Goal: Communication & Community: Answer question/provide support

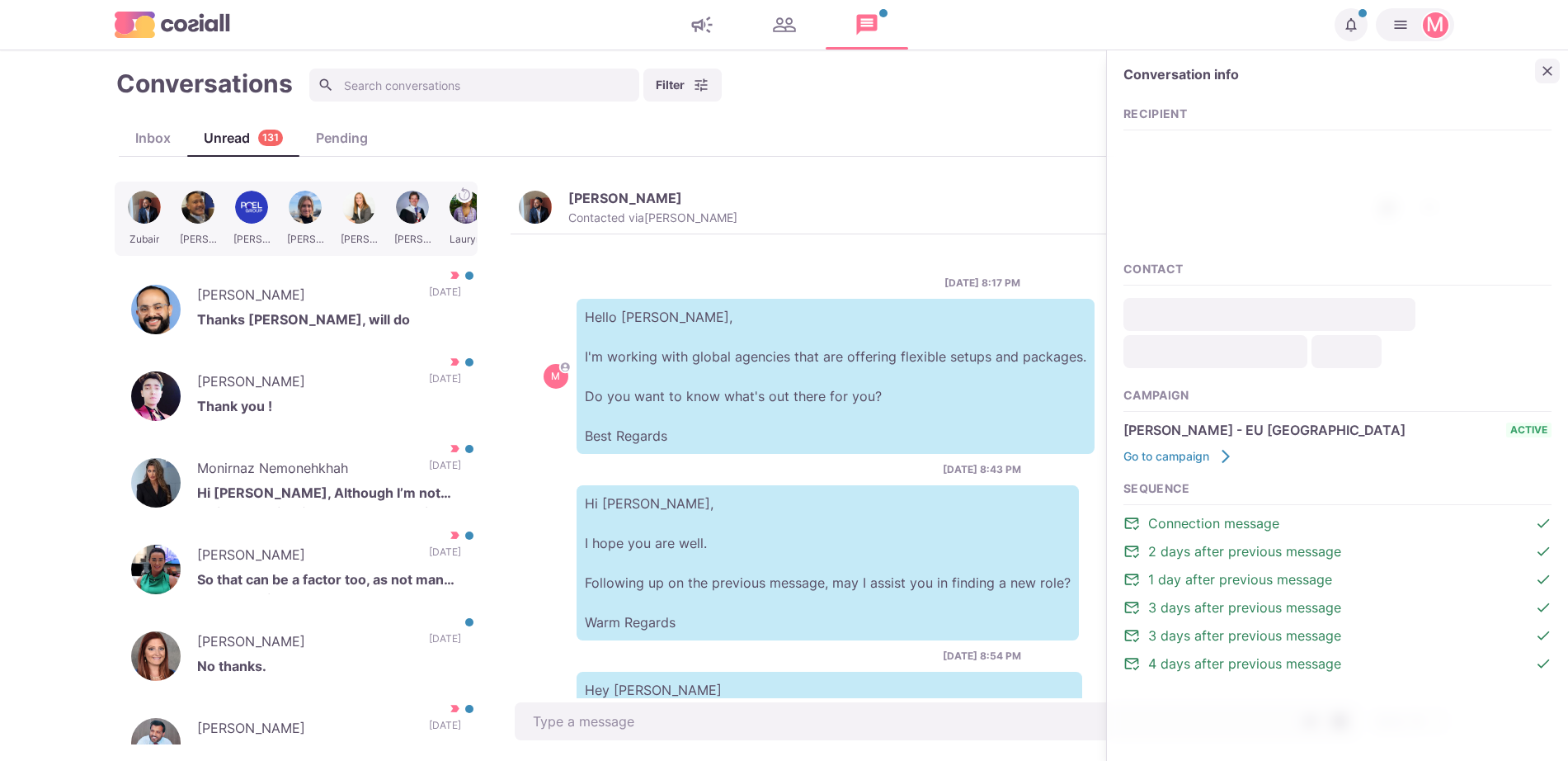
scroll to position [872, 0]
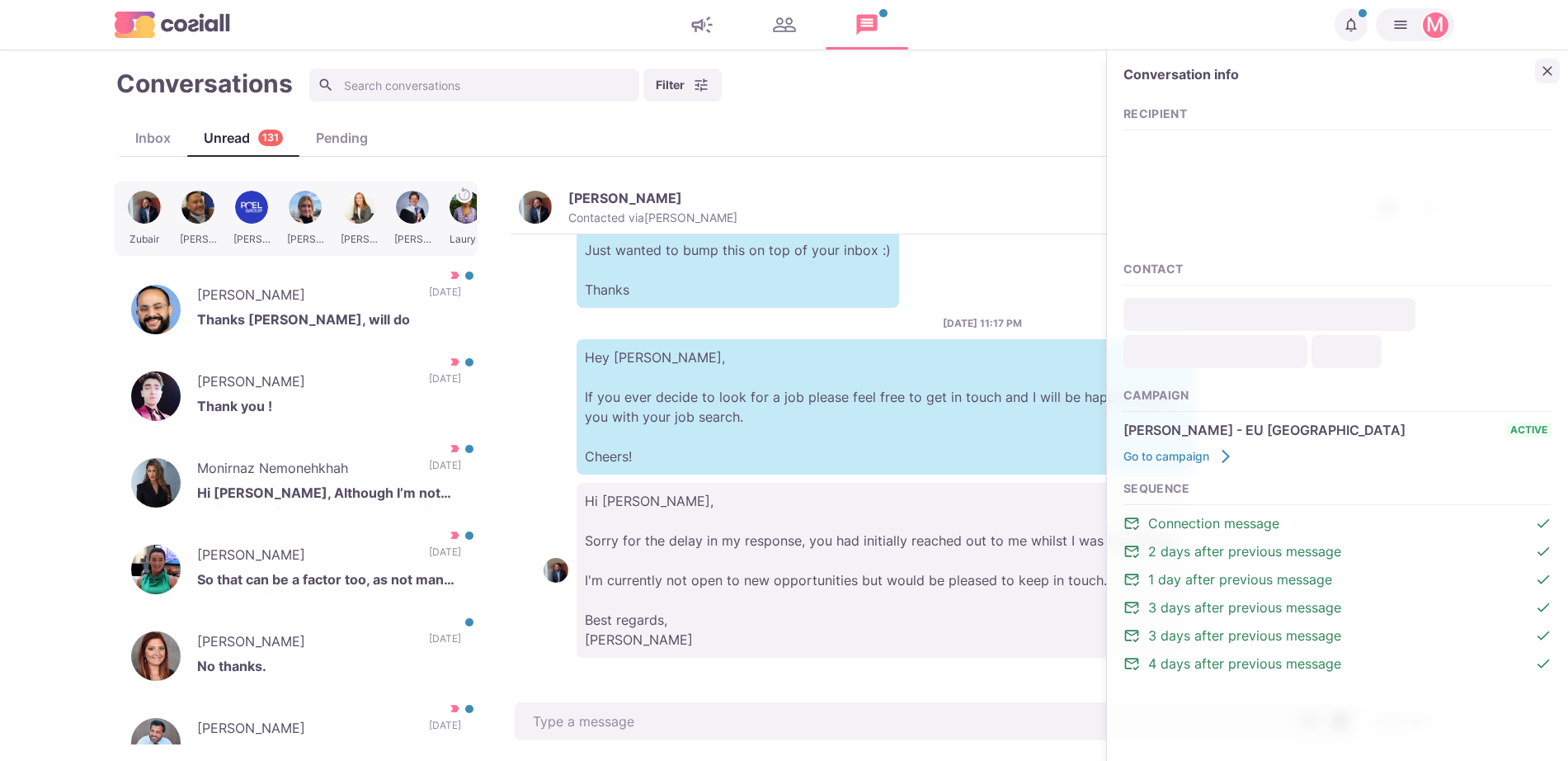
click at [1544, 71] on icon "Close" at bounding box center [1548, 71] width 17 height 17
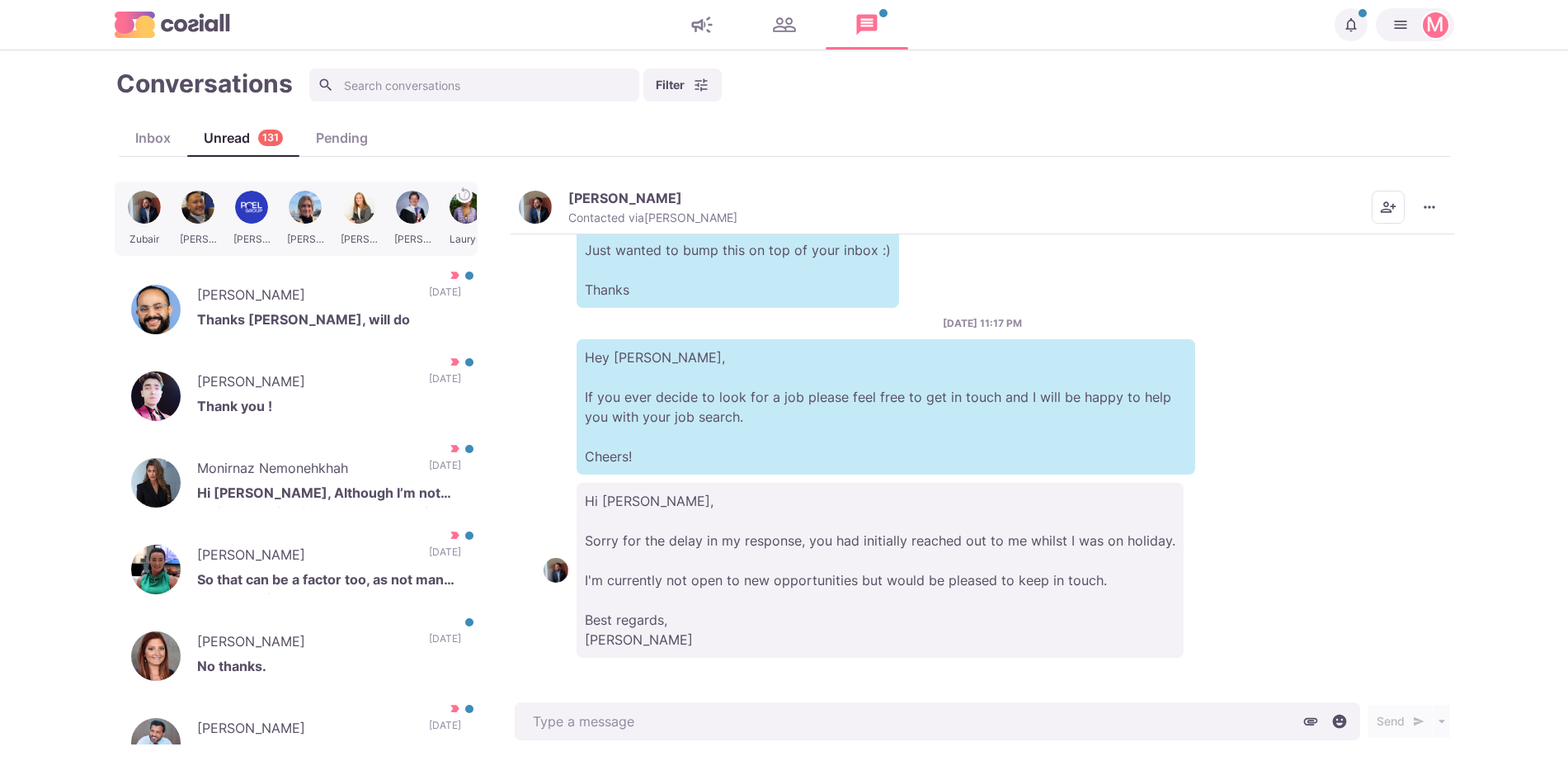
type textarea "x"
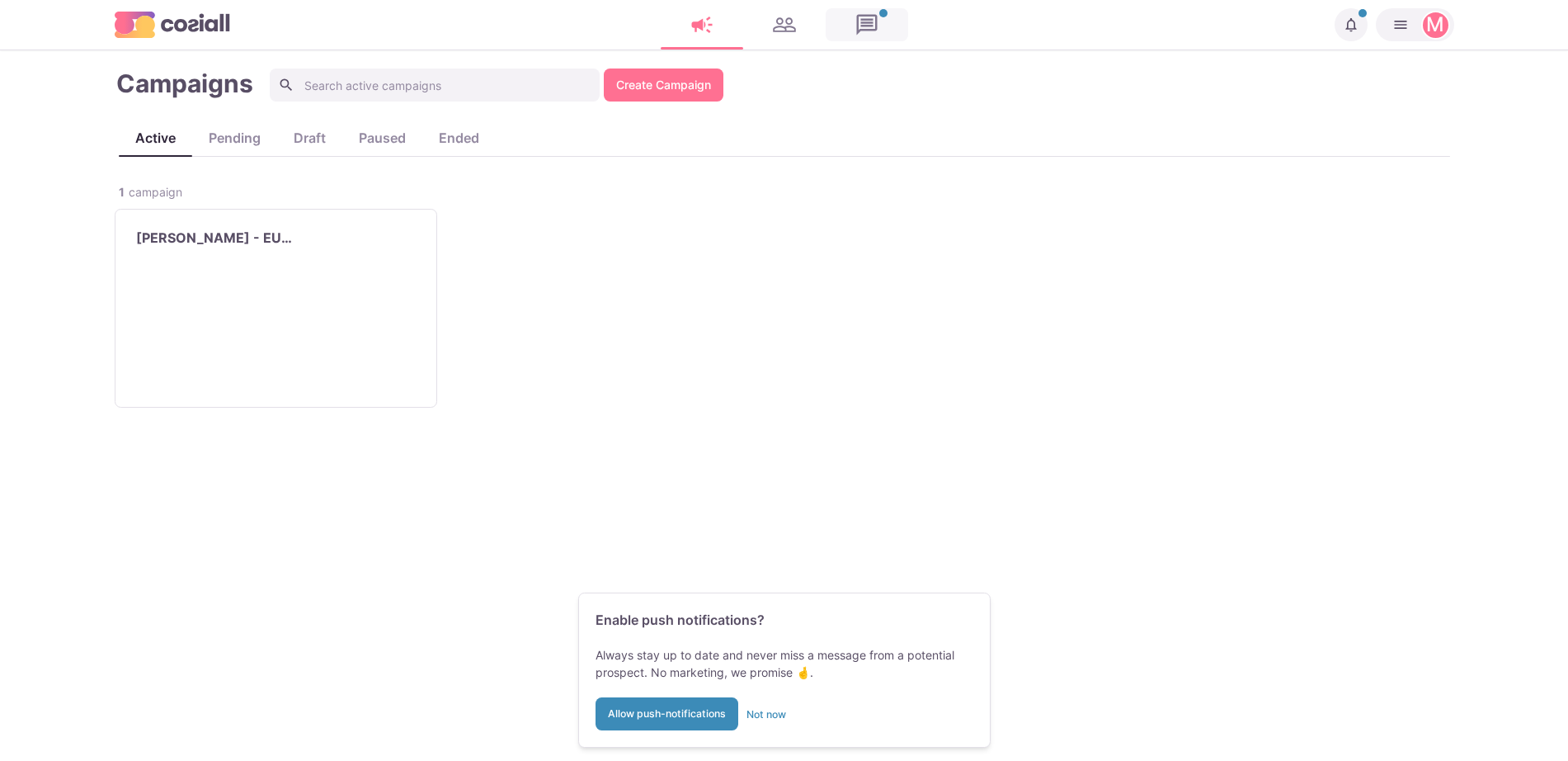
click at [860, 30] on link at bounding box center [867, 24] width 83 height 33
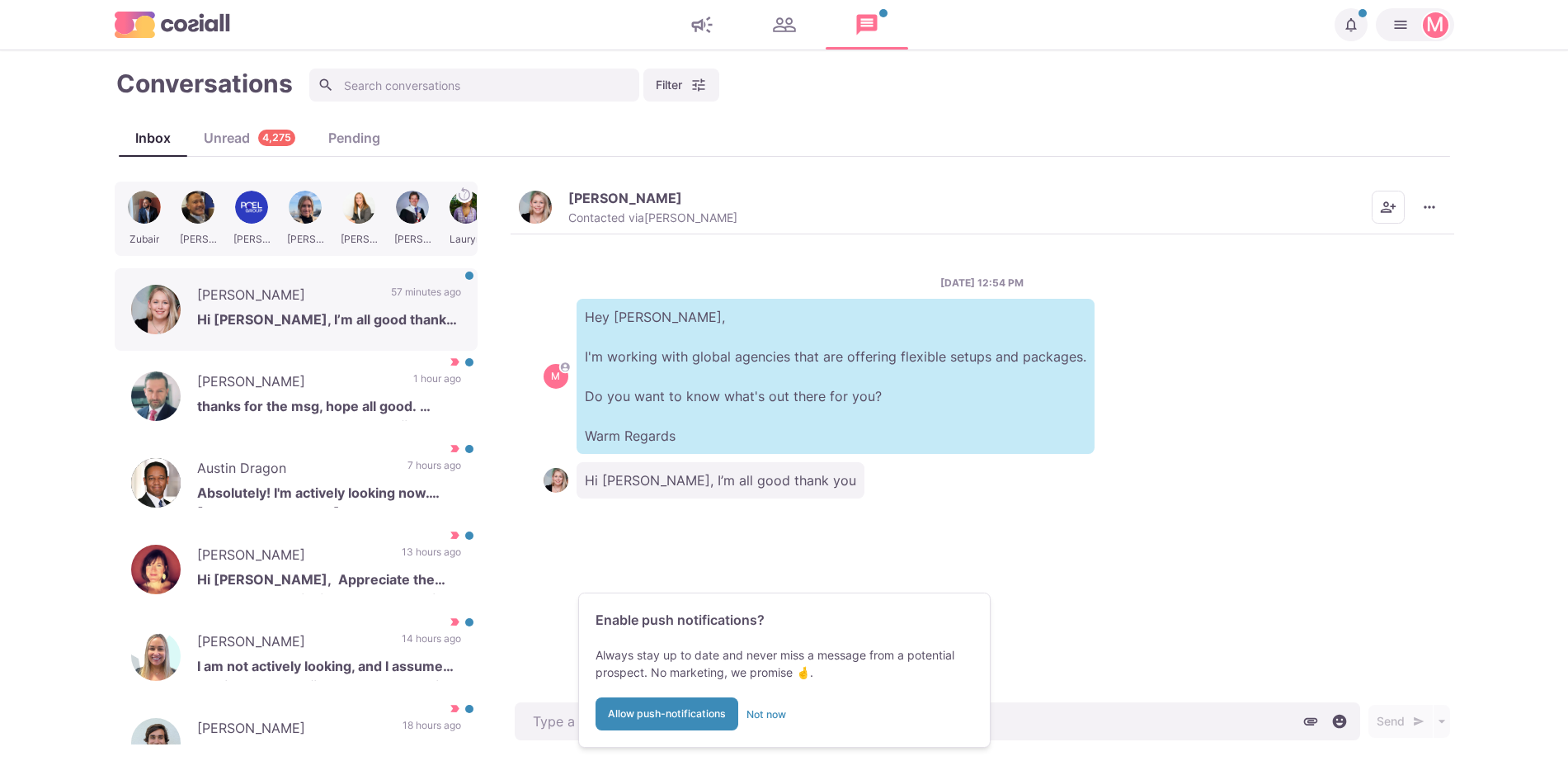
click at [528, 208] on img "button" at bounding box center [534, 207] width 33 height 33
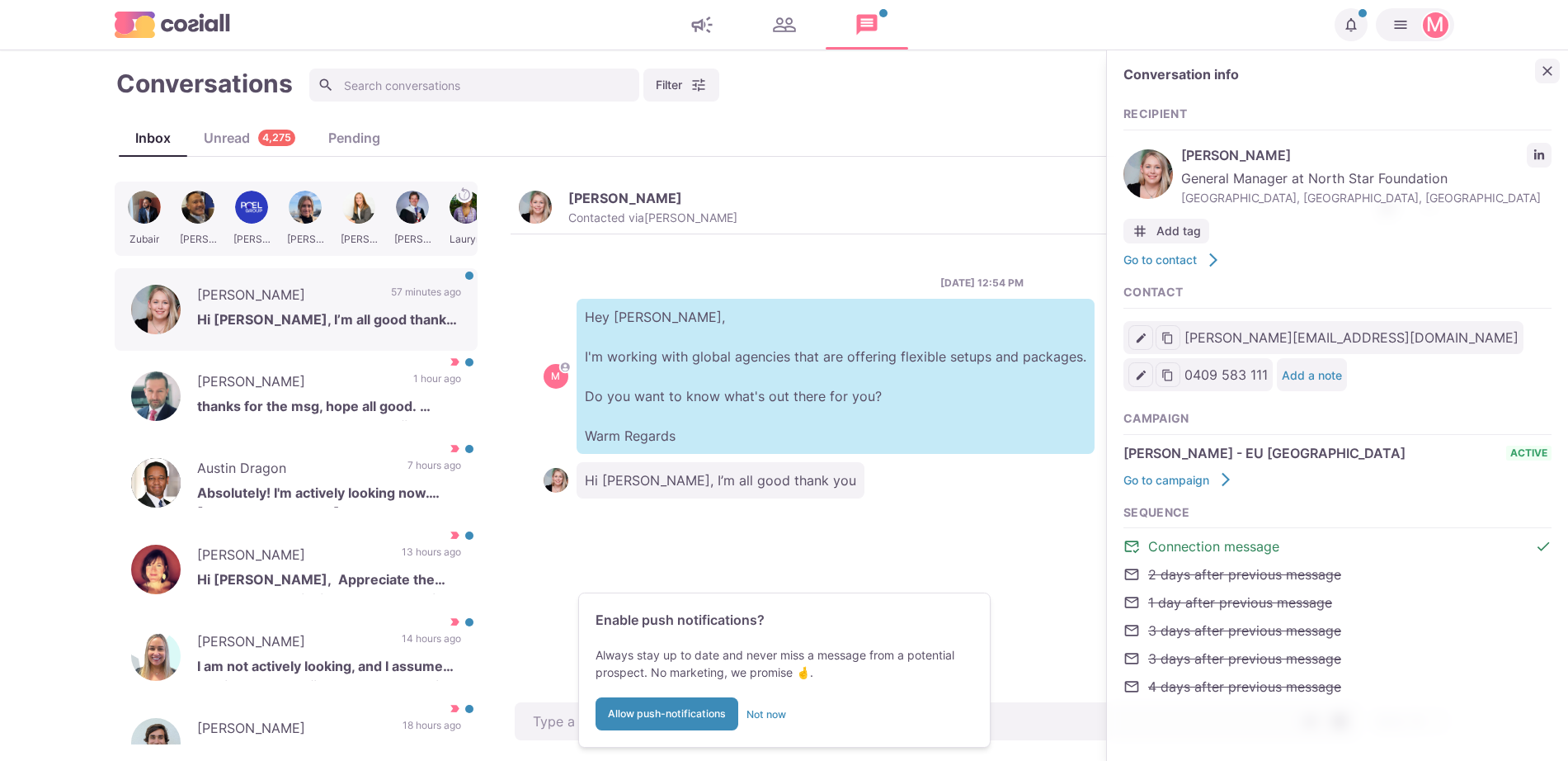
click at [1551, 73] on icon "Close" at bounding box center [1548, 71] width 10 height 10
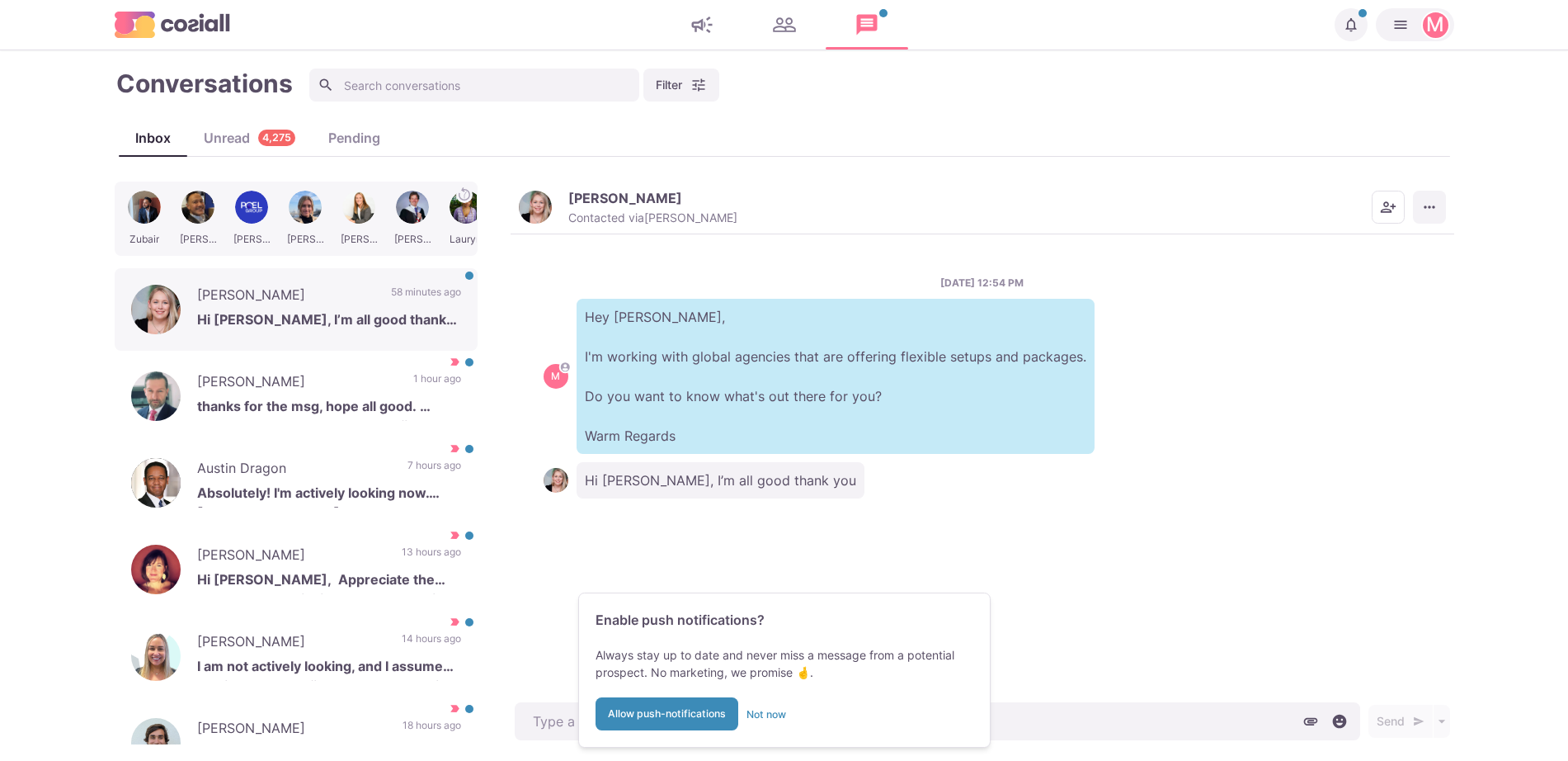
click at [1430, 211] on icon "More menu" at bounding box center [1430, 207] width 17 height 17
click at [348, 292] on p "[PERSON_NAME]" at bounding box center [285, 296] width 177 height 24
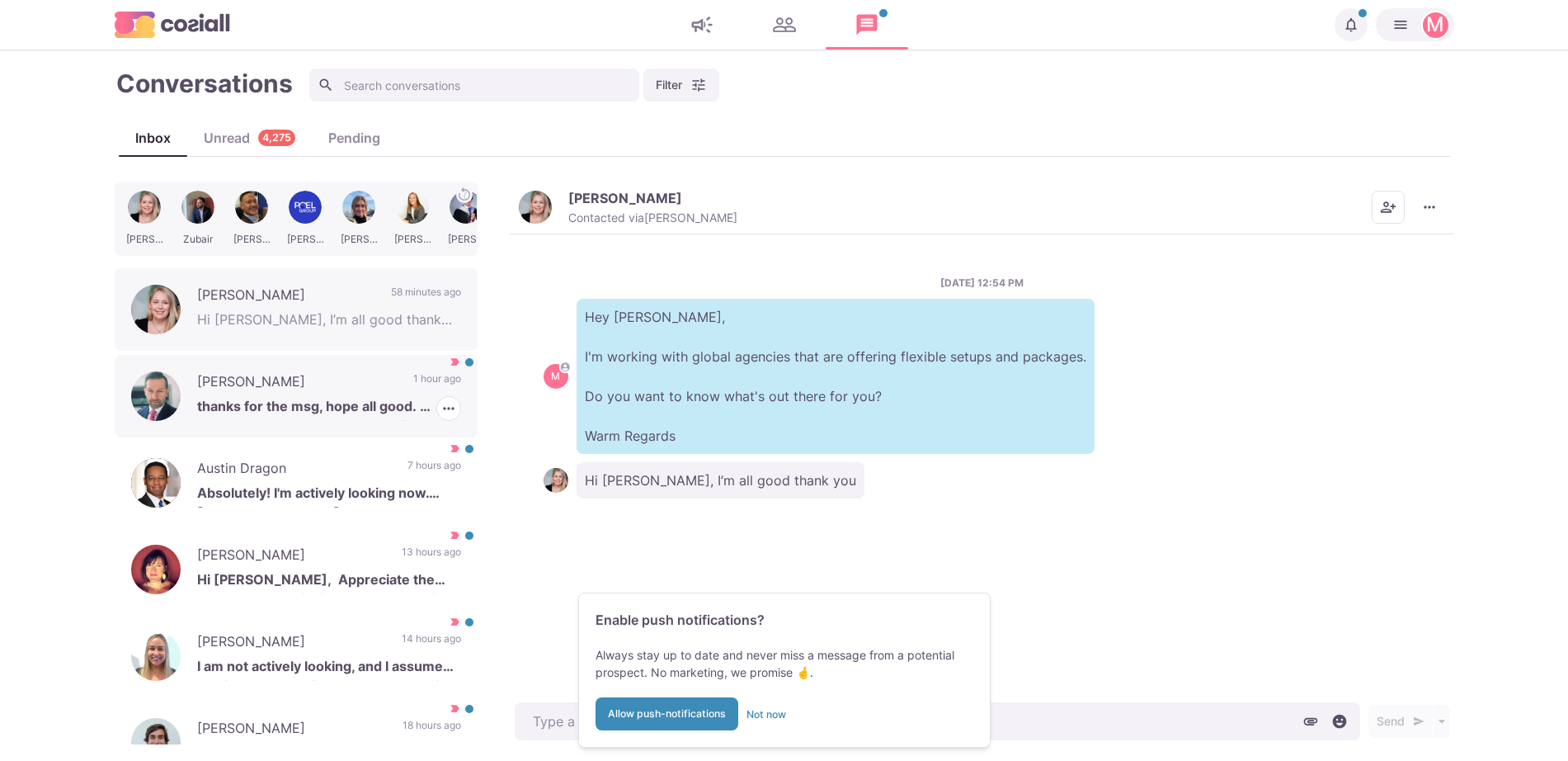
click at [375, 382] on p "[PERSON_NAME]" at bounding box center [296, 383] width 199 height 24
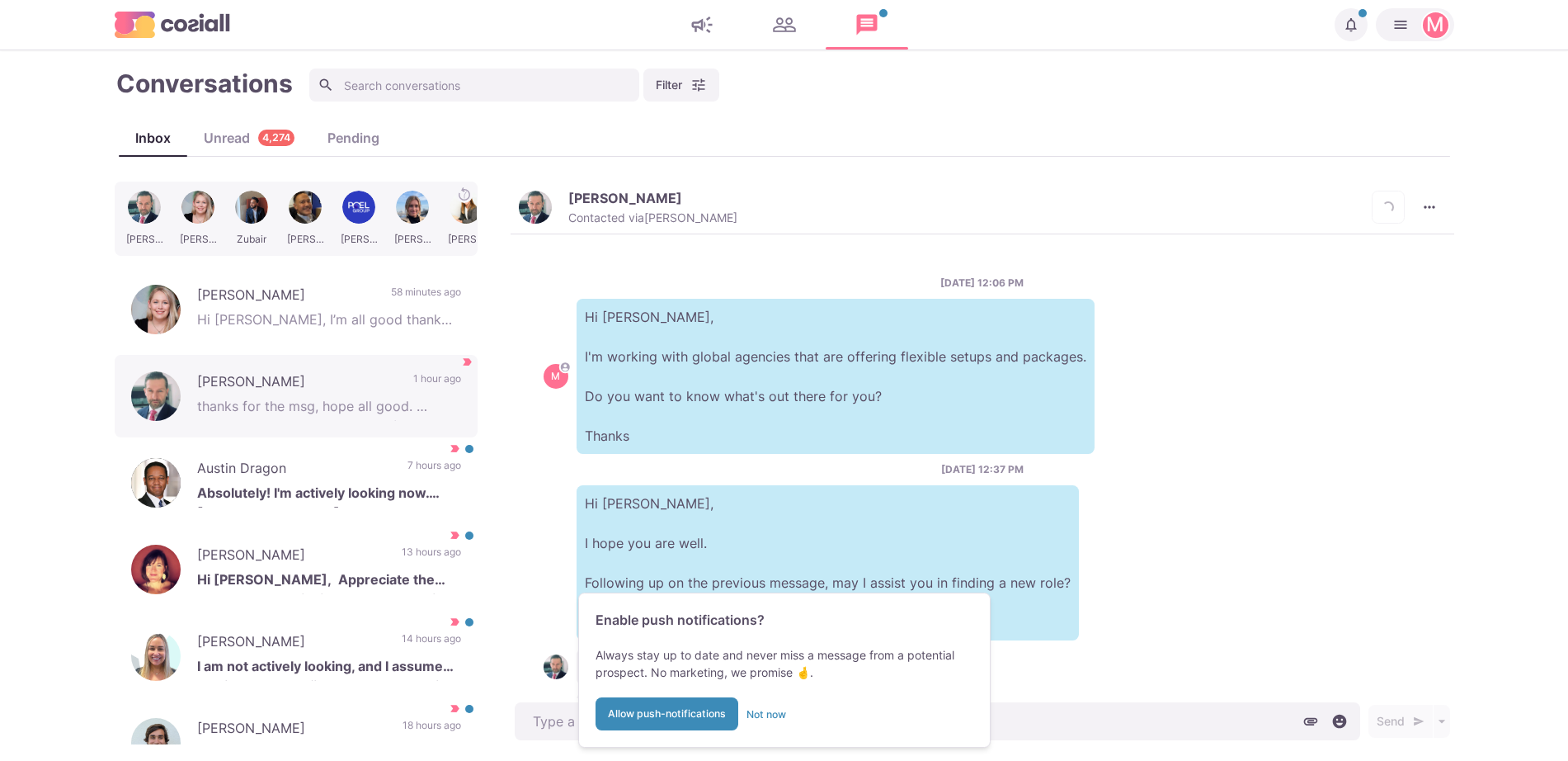
scroll to position [151, 0]
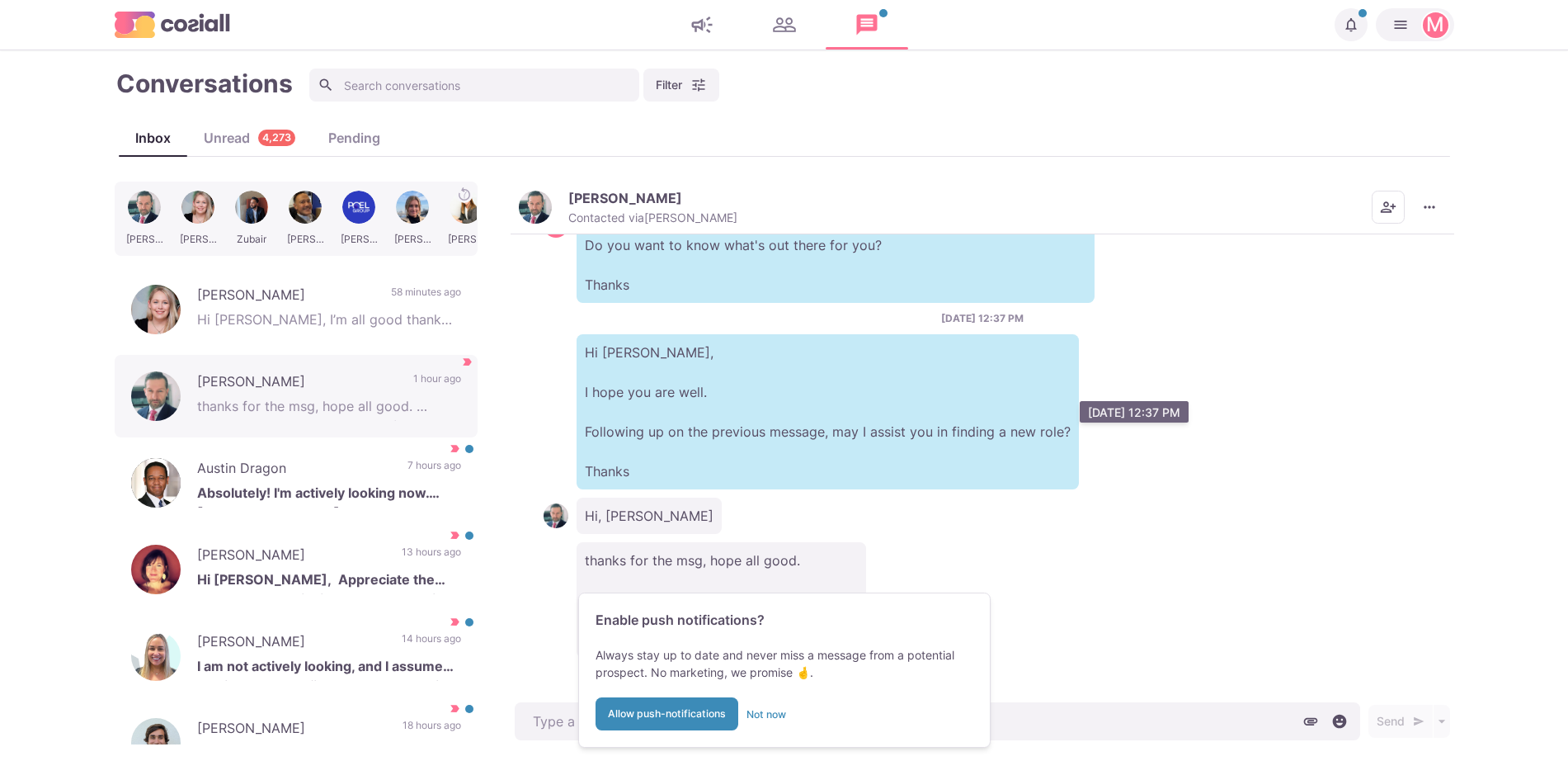
type textarea "x"
click at [542, 229] on div "[PERSON_NAME] Contacted via [PERSON_NAME] Mark as Unread Mark as Not Important …" at bounding box center [983, 208] width 944 height 53
click at [541, 206] on img "button" at bounding box center [534, 207] width 33 height 33
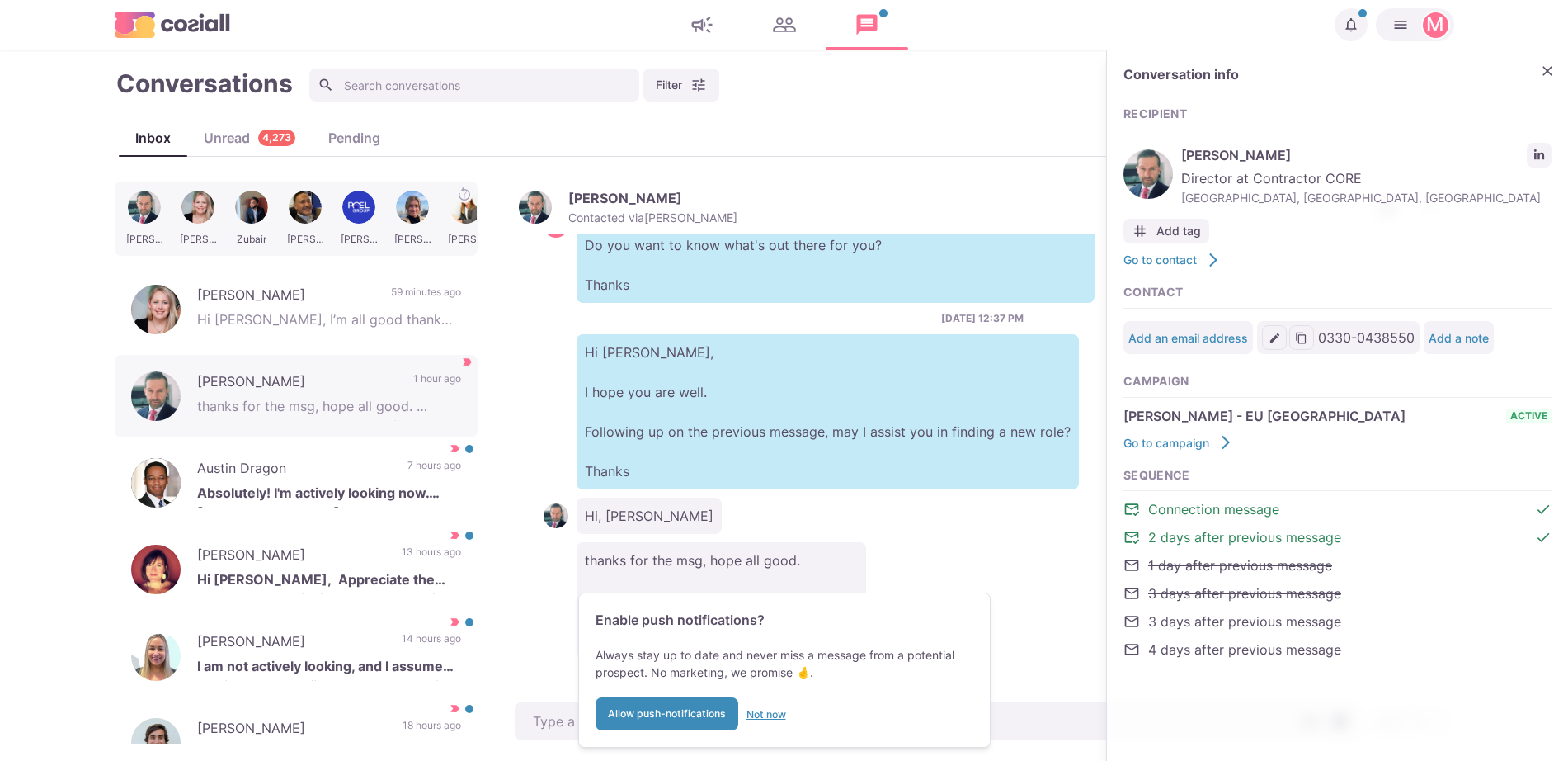
click at [753, 719] on button "Not now" at bounding box center [766, 713] width 40 height 33
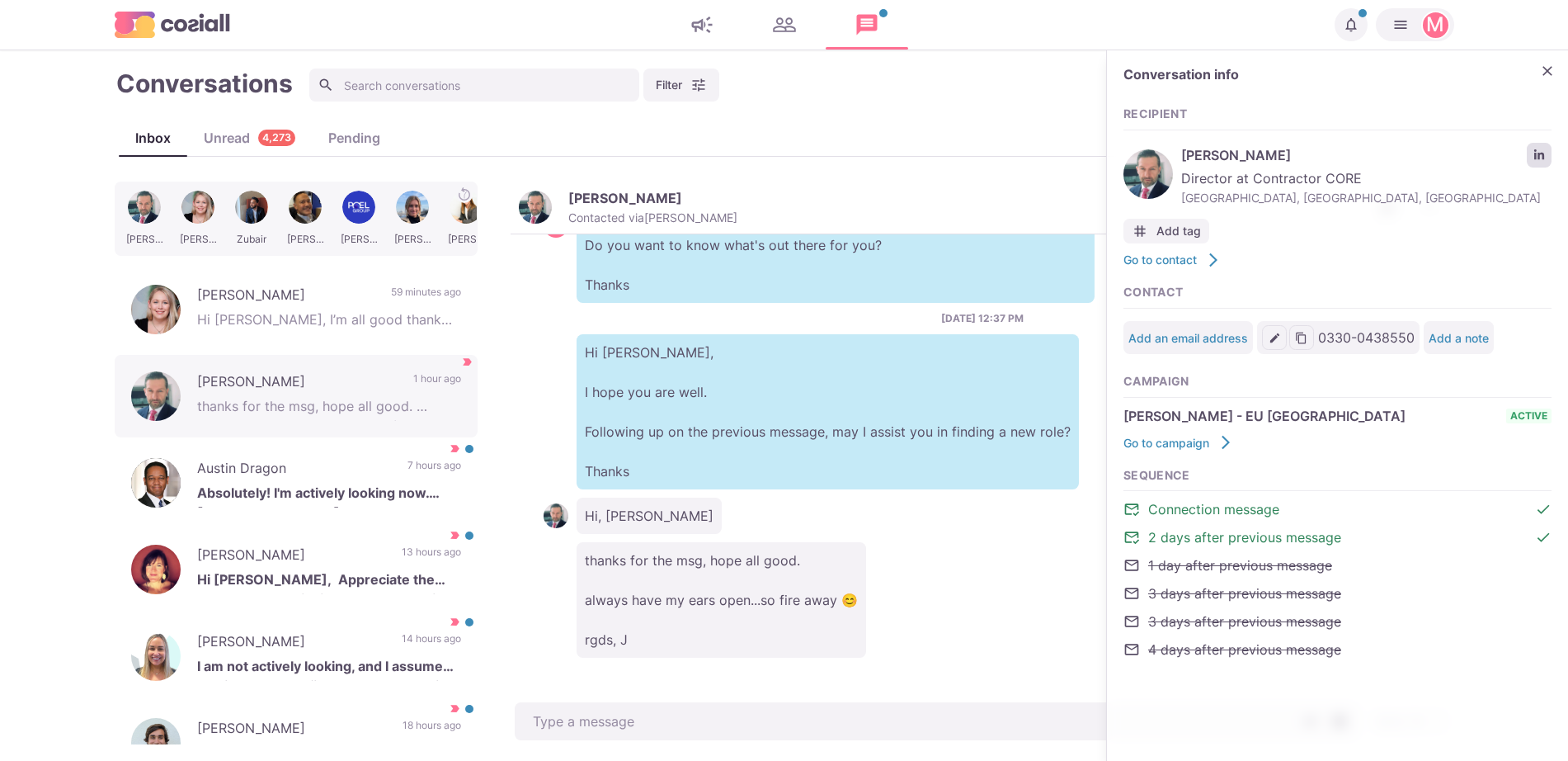
click at [1533, 149] on icon "LinkedIn profile link" at bounding box center [1539, 155] width 12 height 12
click at [860, 469] on p "Hi [PERSON_NAME], I hope you are well. Following up on the previous message, ma…" at bounding box center [827, 412] width 502 height 155
click at [354, 416] on p "thanks for the msg, hope all good. always have my ears open...so fire away 😊 rg…" at bounding box center [328, 408] width 264 height 24
click at [1547, 64] on icon "Close" at bounding box center [1548, 71] width 17 height 17
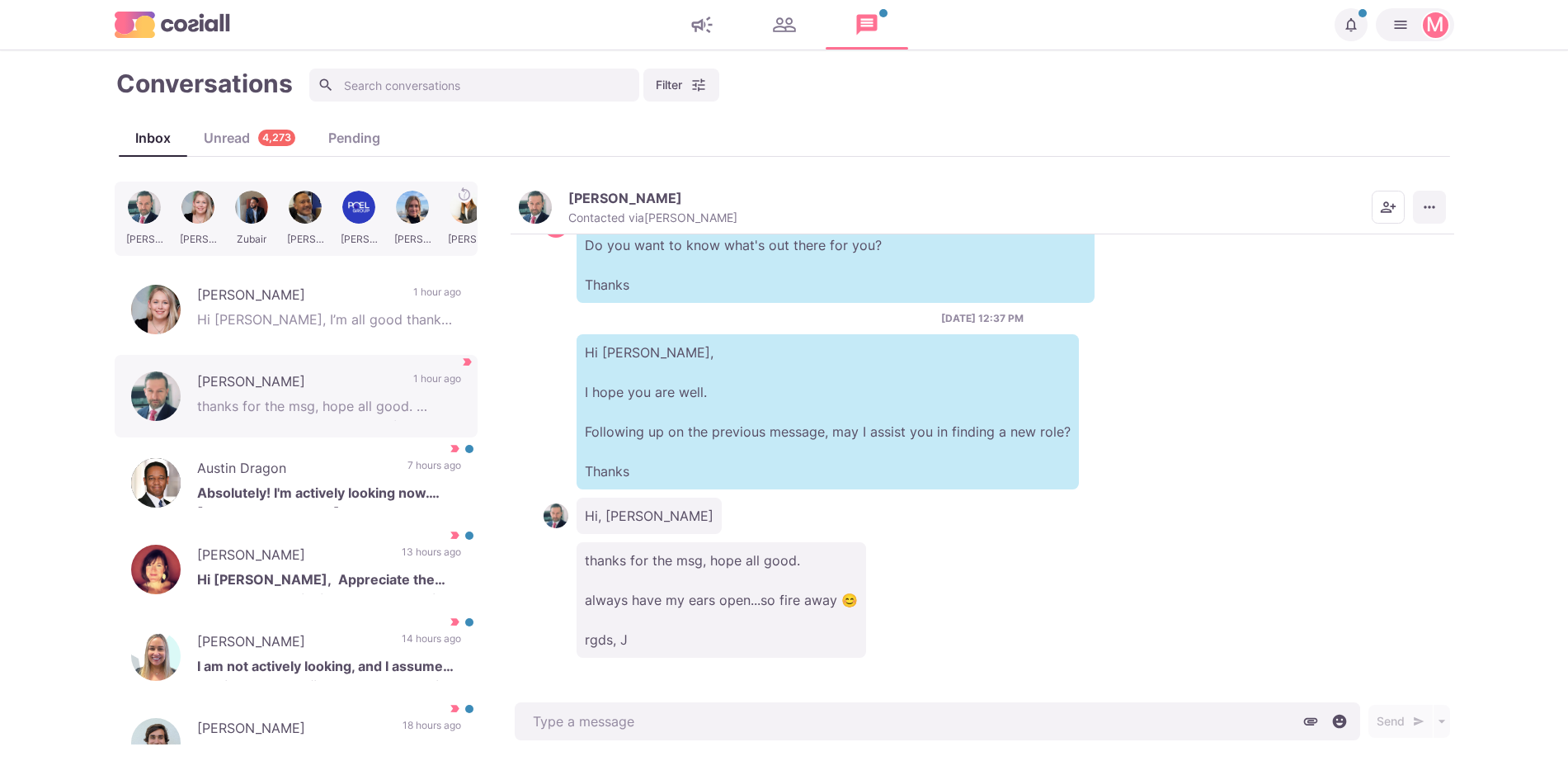
click at [1423, 206] on icon "More menu" at bounding box center [1430, 207] width 17 height 17
click at [1360, 273] on button "Mark as Not Important" at bounding box center [1365, 274] width 160 height 25
click at [709, 87] on button "Filter" at bounding box center [681, 84] width 76 height 33
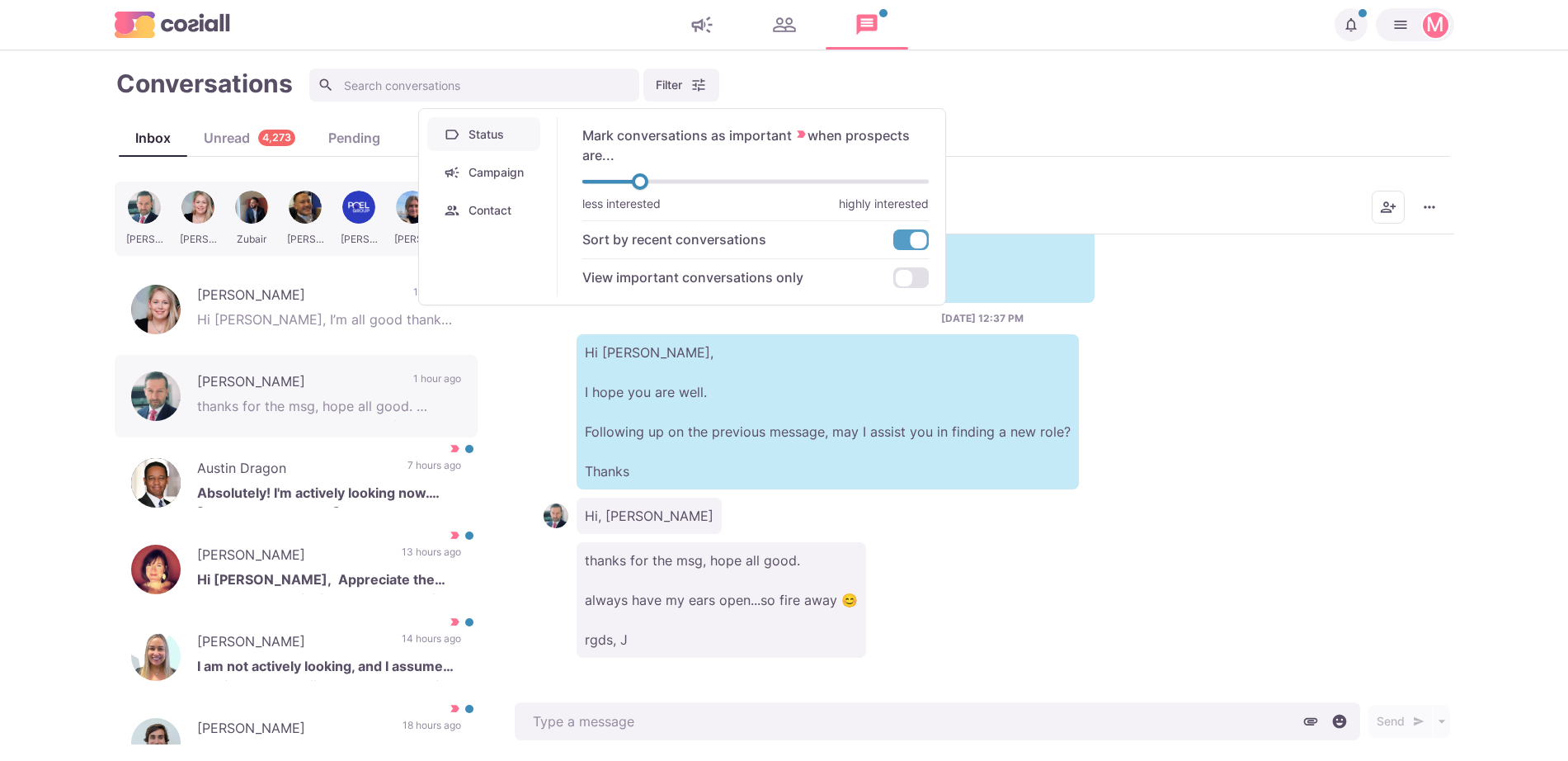
click at [518, 177] on button "Campaign" at bounding box center [484, 172] width 113 height 34
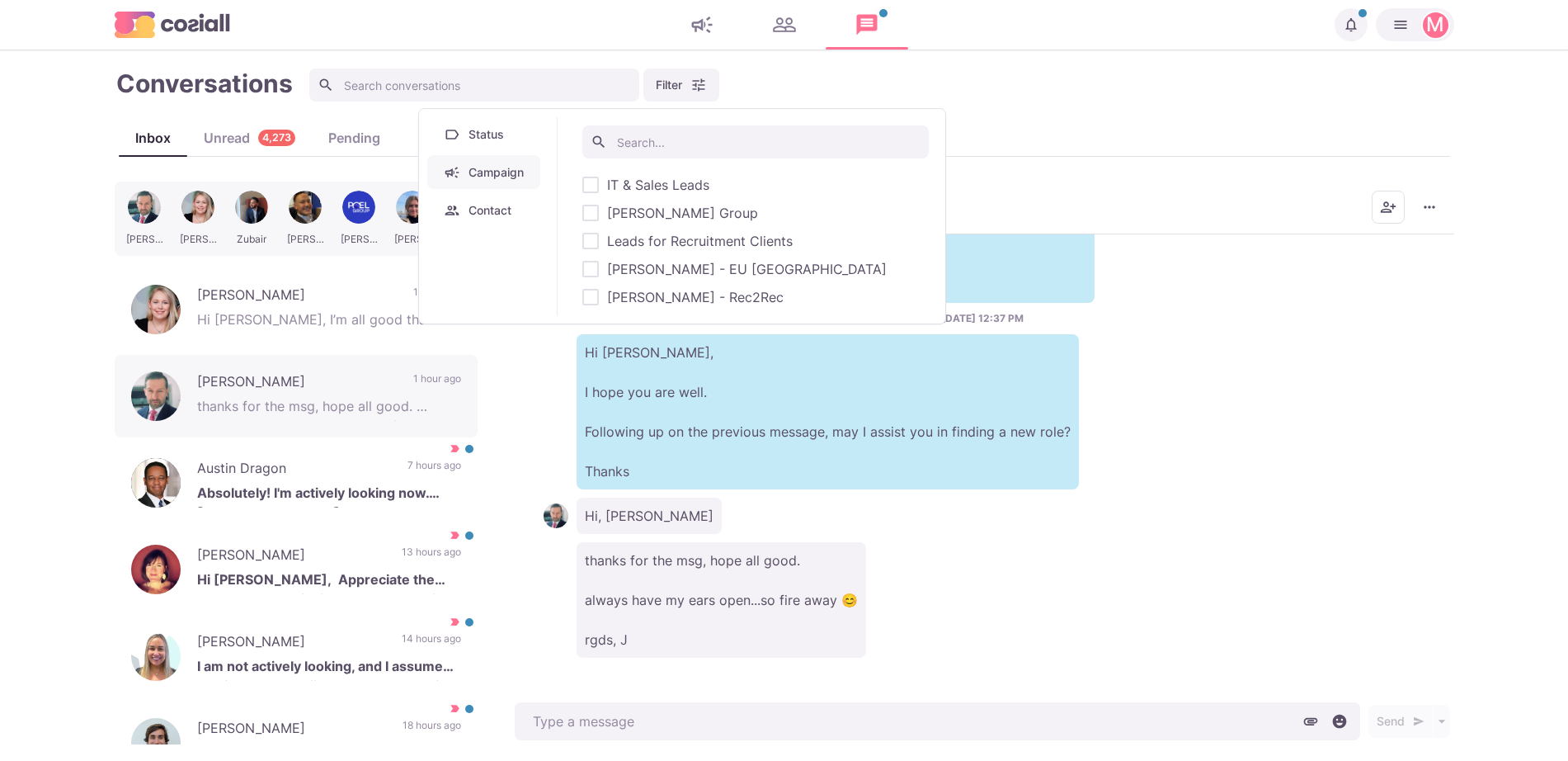
click at [699, 235] on span "Leads for Recruitment Clients" at bounding box center [700, 241] width 186 height 19
click at [583, 241] on input "Leads for Recruitment Clients" at bounding box center [582, 241] width 1 height 1
checkbox input "true"
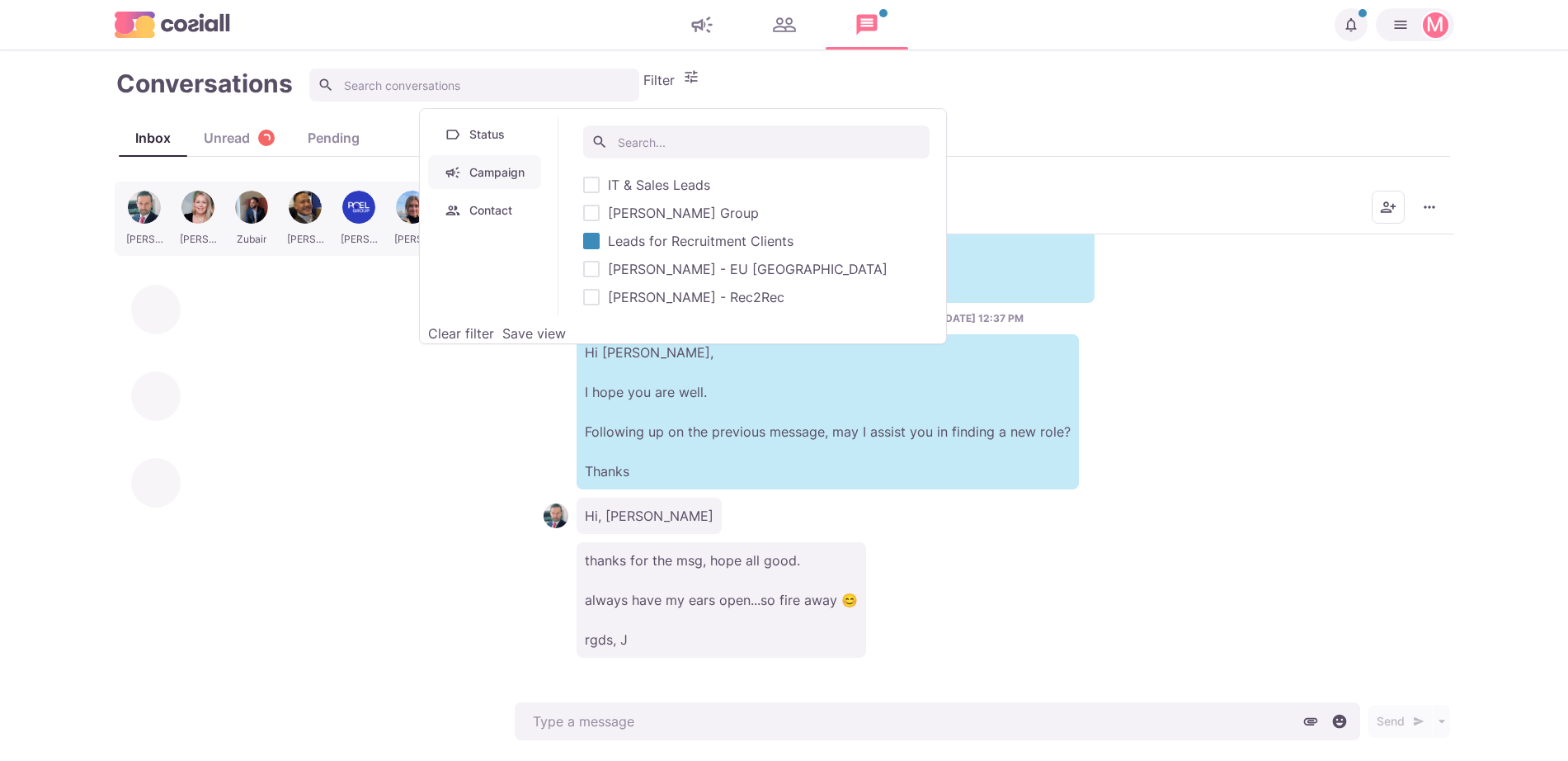
click at [663, 261] on span "[PERSON_NAME] - EU [GEOGRAPHIC_DATA]" at bounding box center [747, 269] width 279 height 19
click at [583, 269] on input "[PERSON_NAME] - EU [GEOGRAPHIC_DATA]" at bounding box center [583, 269] width 1 height 1
checkbox input "true"
click at [655, 240] on span "Leads for Recruitment Clients" at bounding box center [701, 241] width 186 height 19
click at [583, 241] on input "Leads for Recruitment Clients" at bounding box center [583, 241] width 1 height 1
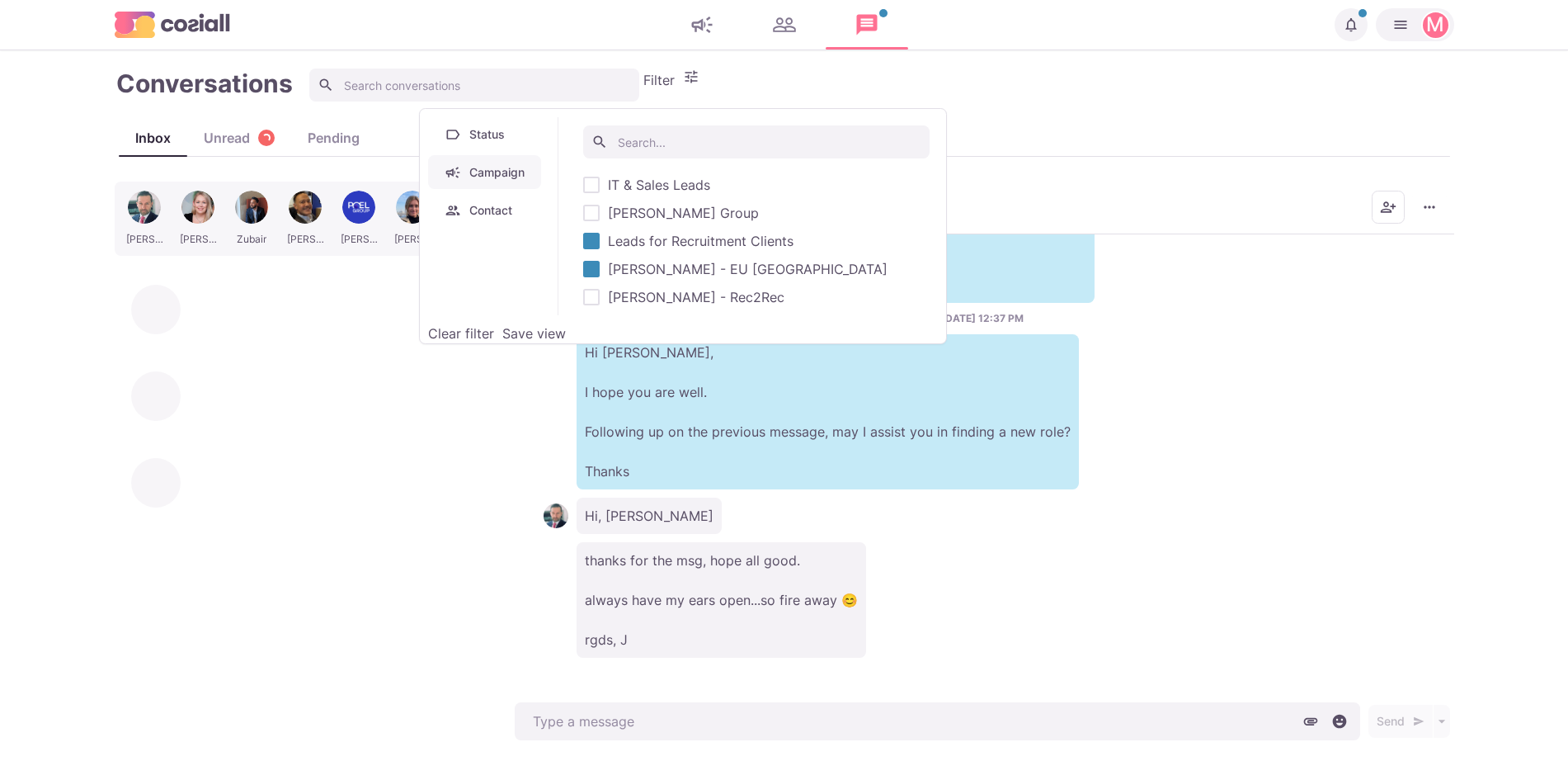
checkbox input "false"
click at [1093, 532] on div "Hi, [PERSON_NAME]" at bounding box center [982, 515] width 877 height 36
click at [660, 90] on button "Filter" at bounding box center [671, 79] width 56 height 21
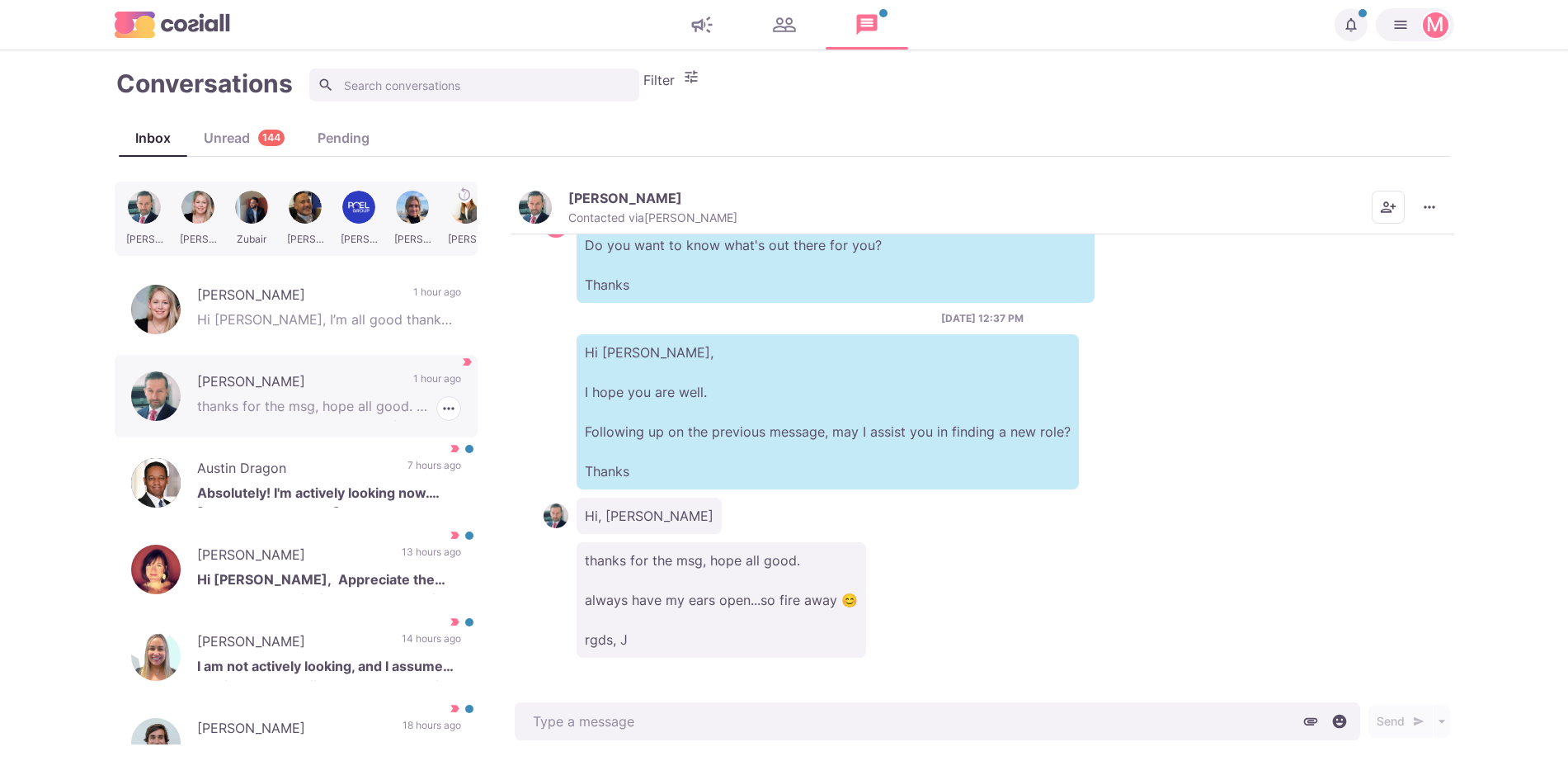
click at [413, 376] on p "1 hour ago" at bounding box center [437, 383] width 48 height 24
click at [441, 402] on icon "button" at bounding box center [449, 409] width 17 height 17
click at [220, 490] on p "Absolutely! I'm actively looking now. [GEOGRAPHIC_DATA]" at bounding box center [328, 494] width 264 height 24
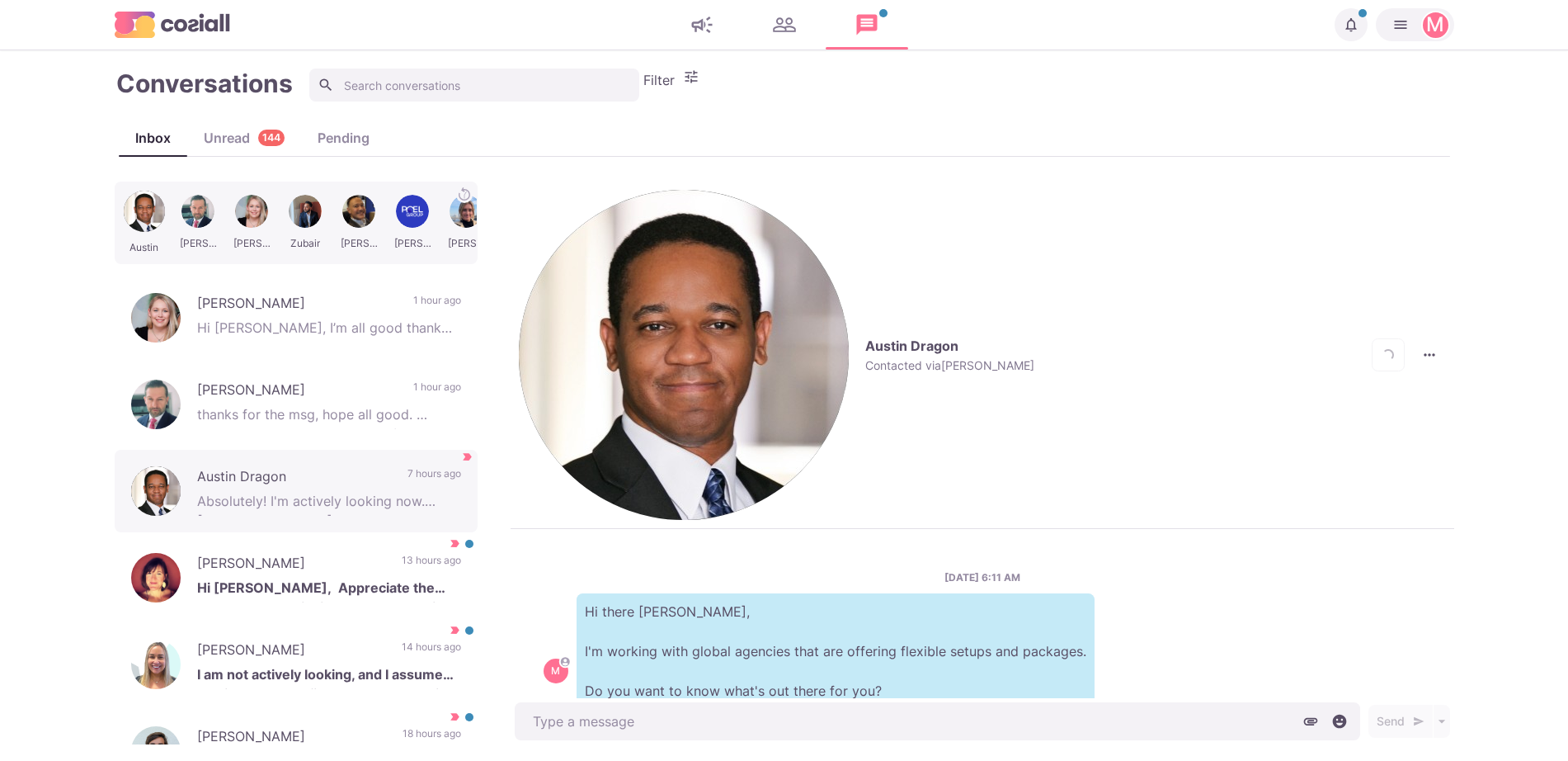
click at [555, 197] on button "Austin Dragon Contacted via [PERSON_NAME]" at bounding box center [776, 355] width 516 height 330
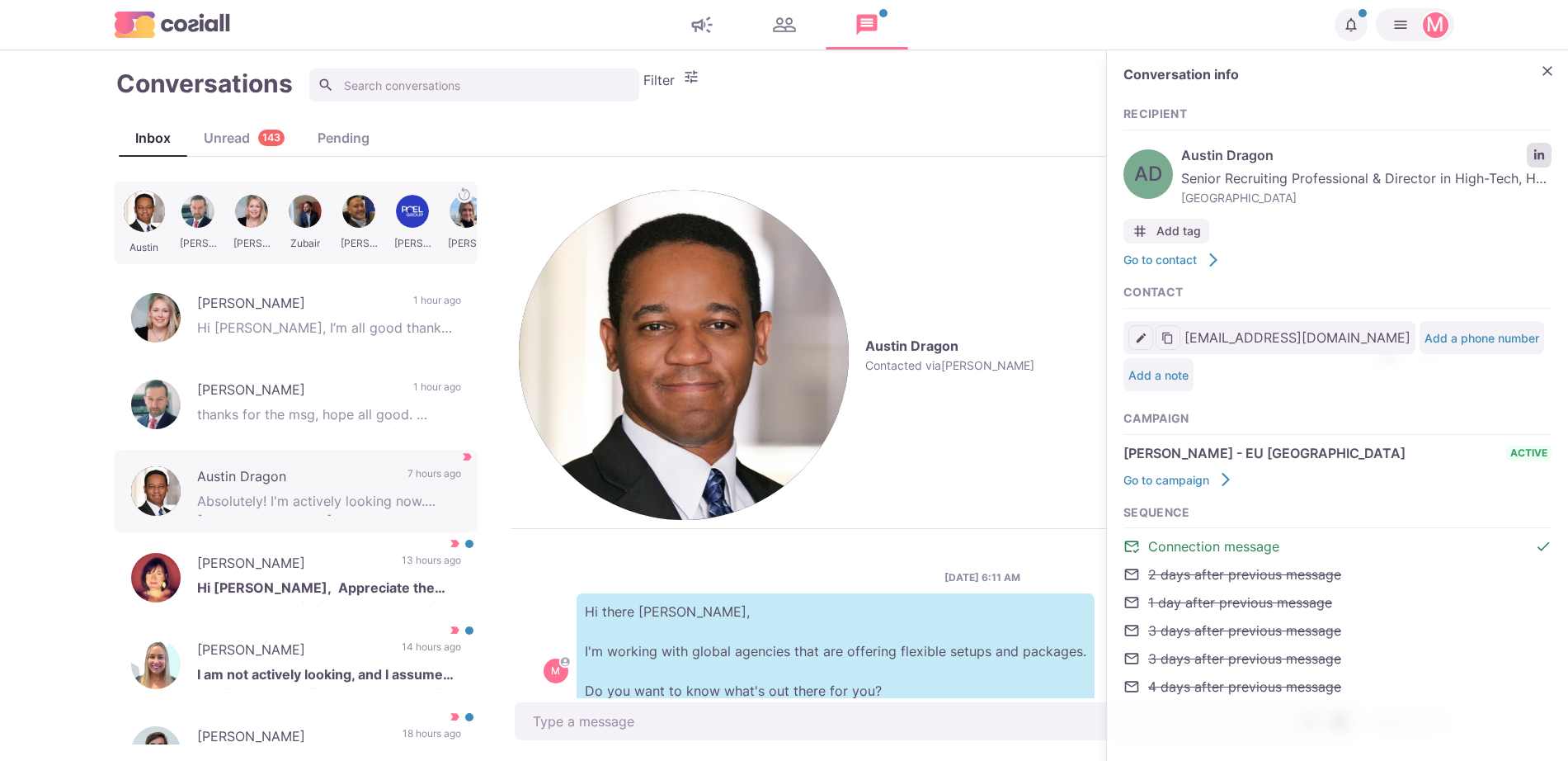
type input "[EMAIL_ADDRESS][DOMAIN_NAME]"
click at [1544, 152] on icon "LinkedIn profile link" at bounding box center [1539, 155] width 12 height 12
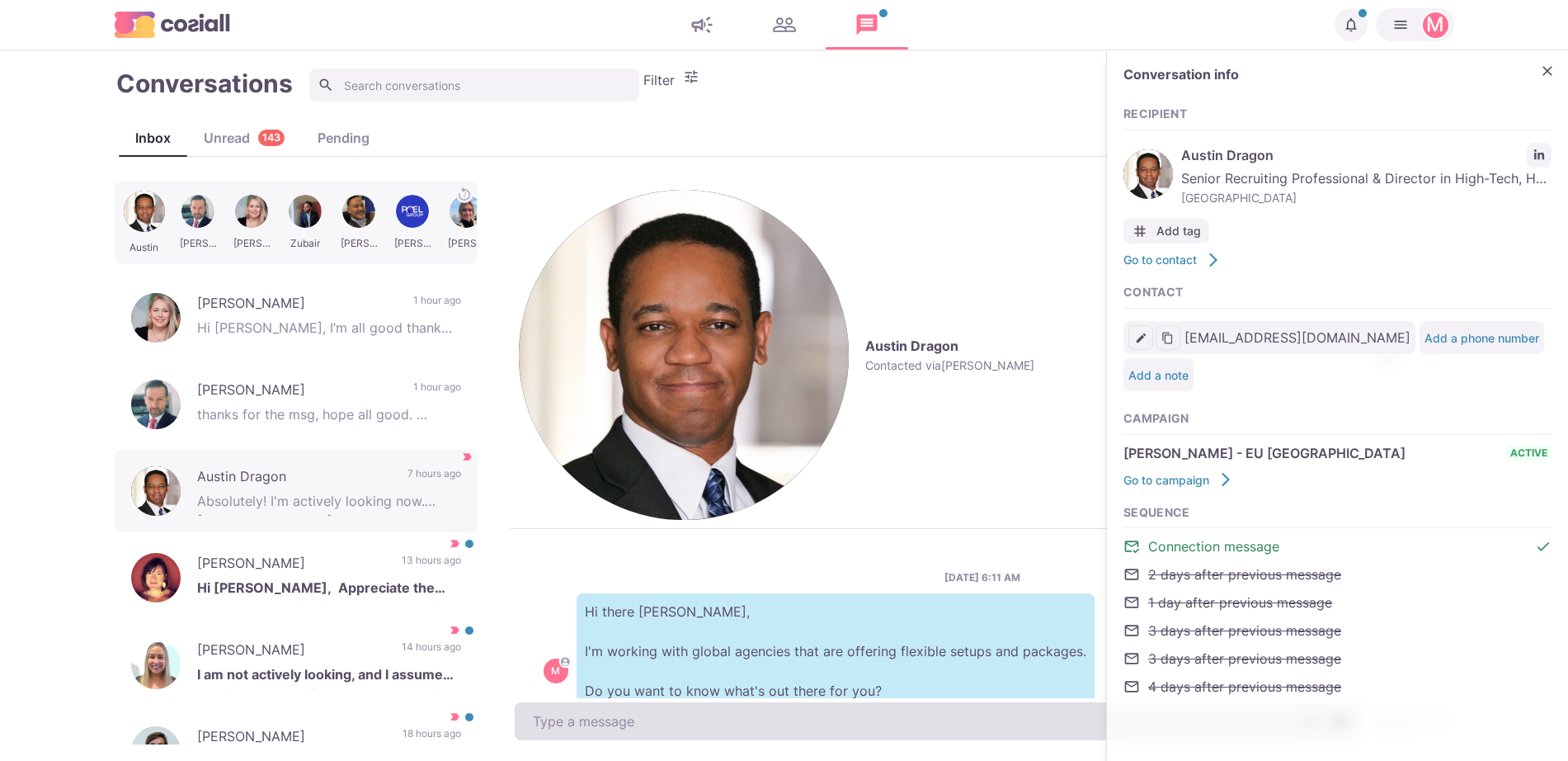
click at [677, 726] on textarea at bounding box center [937, 720] width 845 height 38
type textarea "Happy to jump on a call, let me know when you are available"
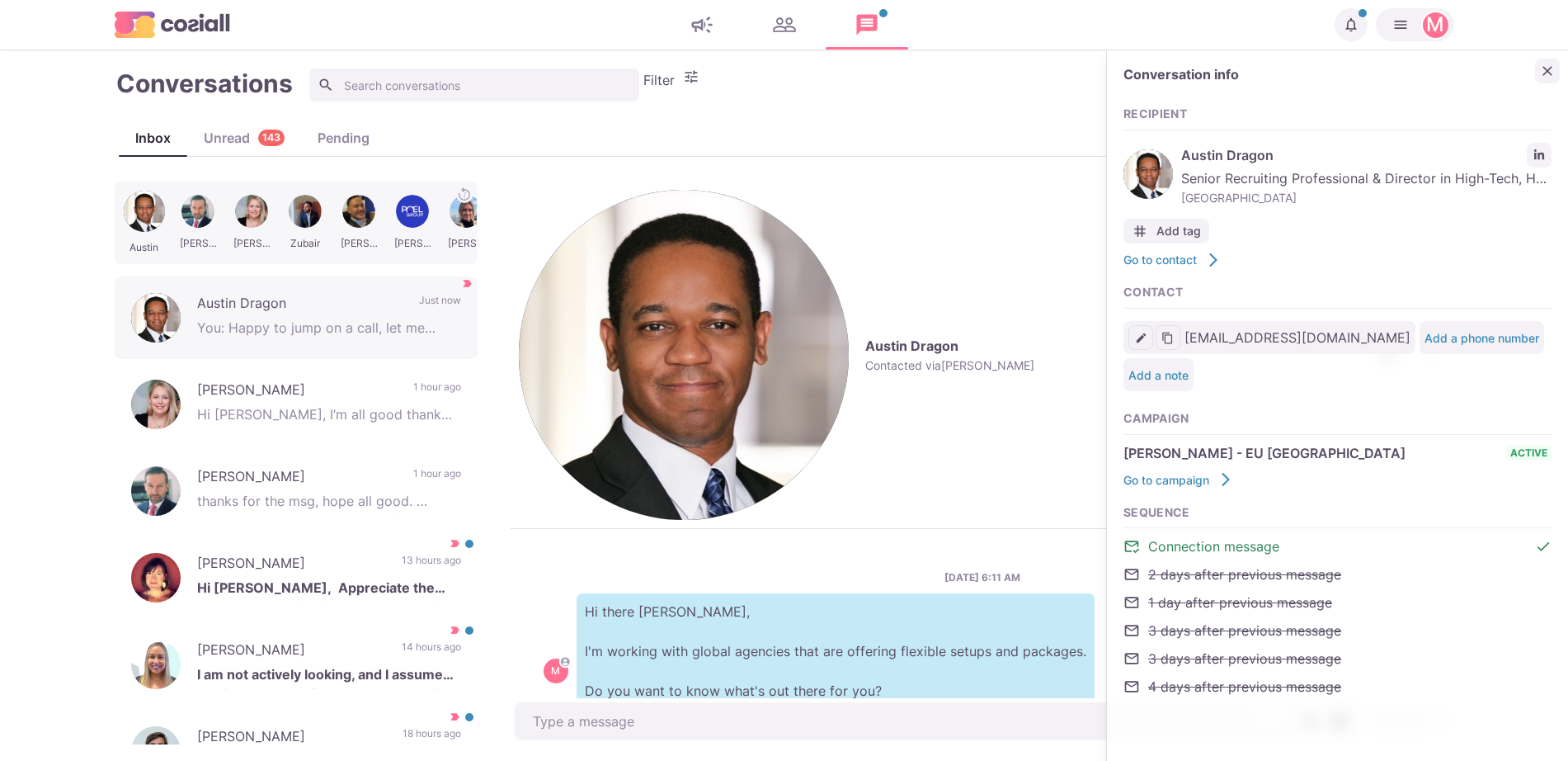
click at [1544, 71] on icon "Close" at bounding box center [1548, 71] width 17 height 17
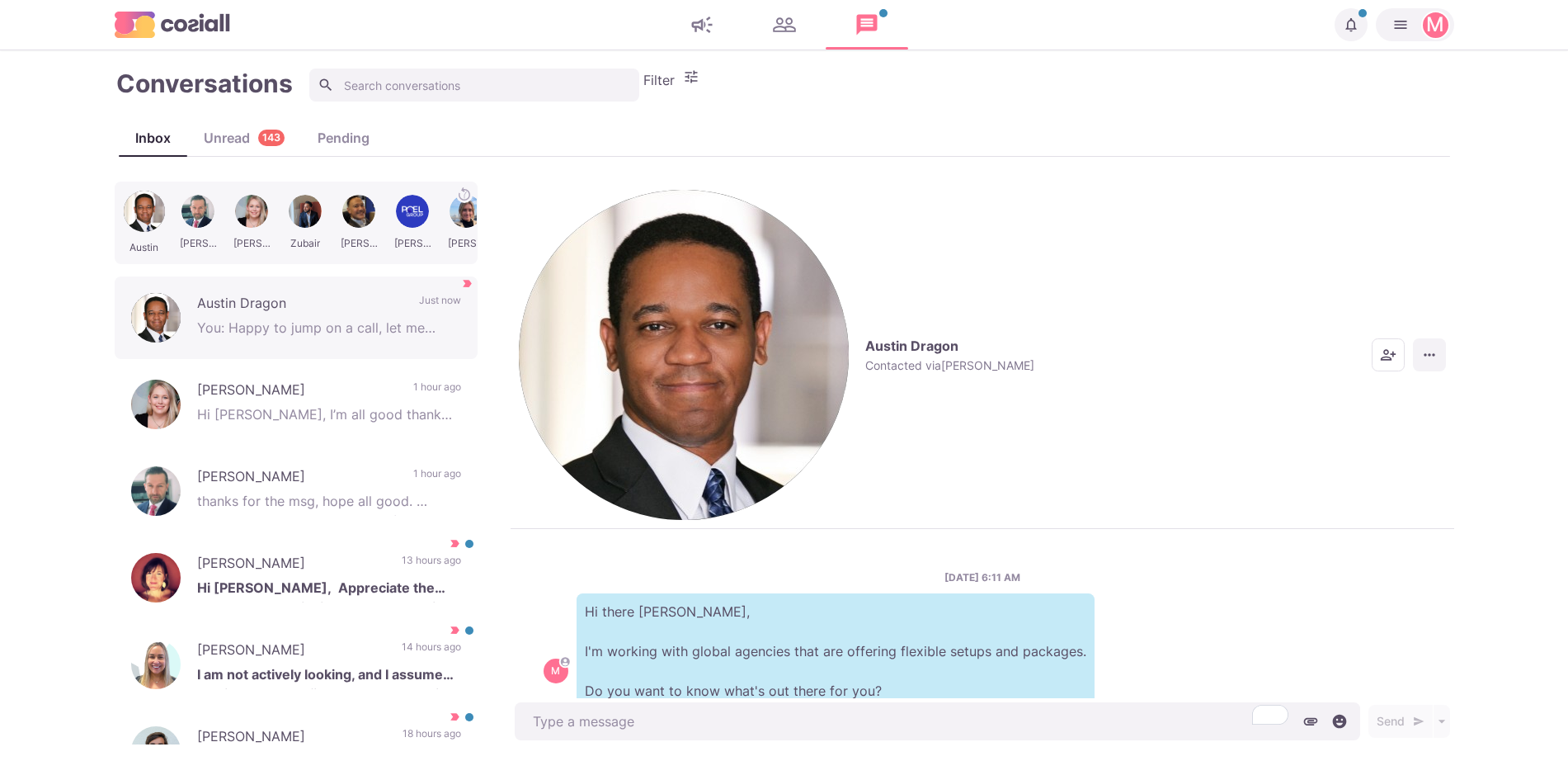
click at [1435, 346] on icon "More menu" at bounding box center [1430, 355] width 17 height 17
click at [1366, 269] on button "Mark as Not Important" at bounding box center [1365, 274] width 160 height 25
click at [241, 134] on div "Unread 143" at bounding box center [244, 137] width 114 height 19
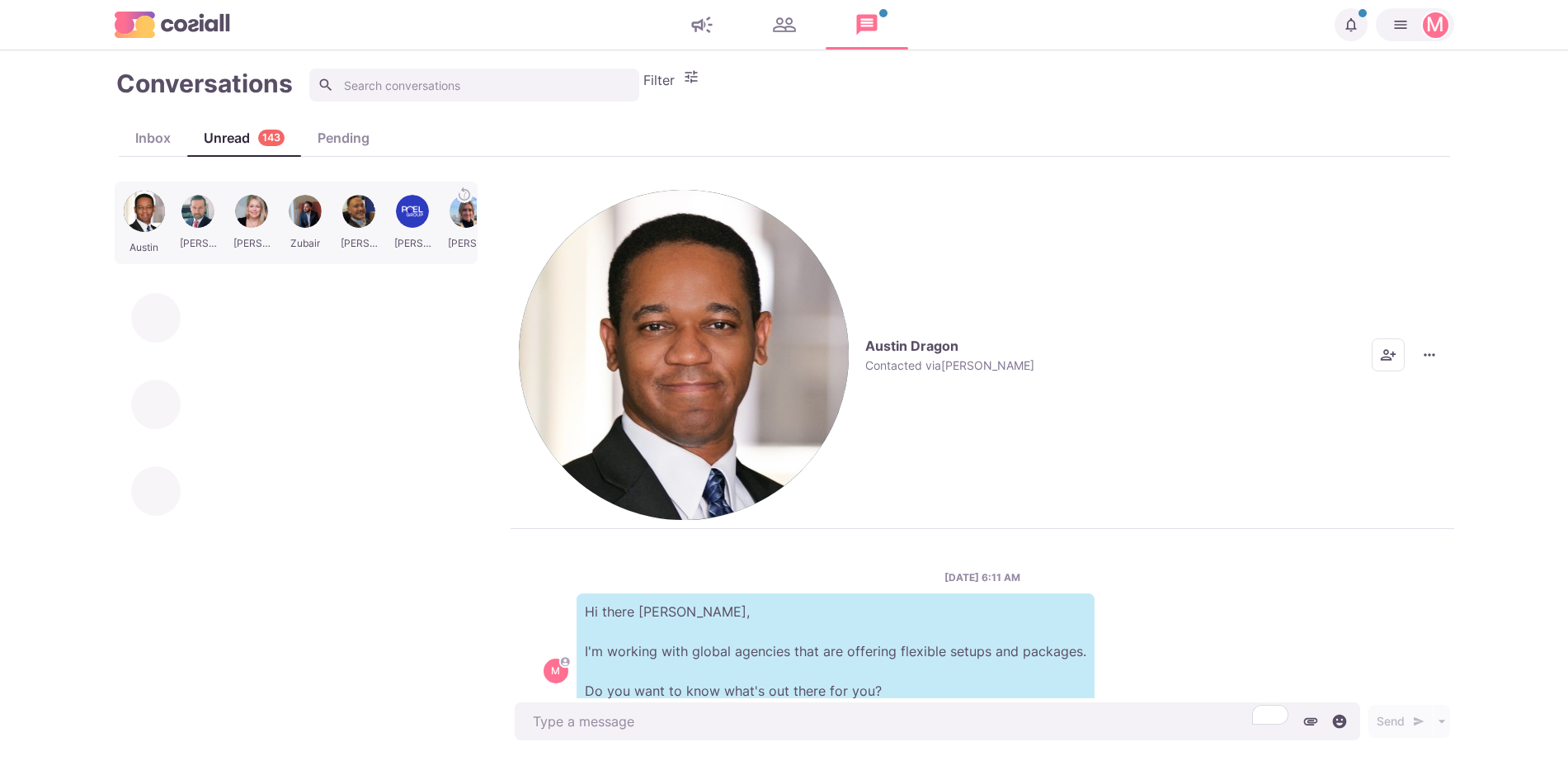
click at [865, 338] on div "Austin Dragon Contacted via [PERSON_NAME]" at bounding box center [950, 356] width 169 height 35
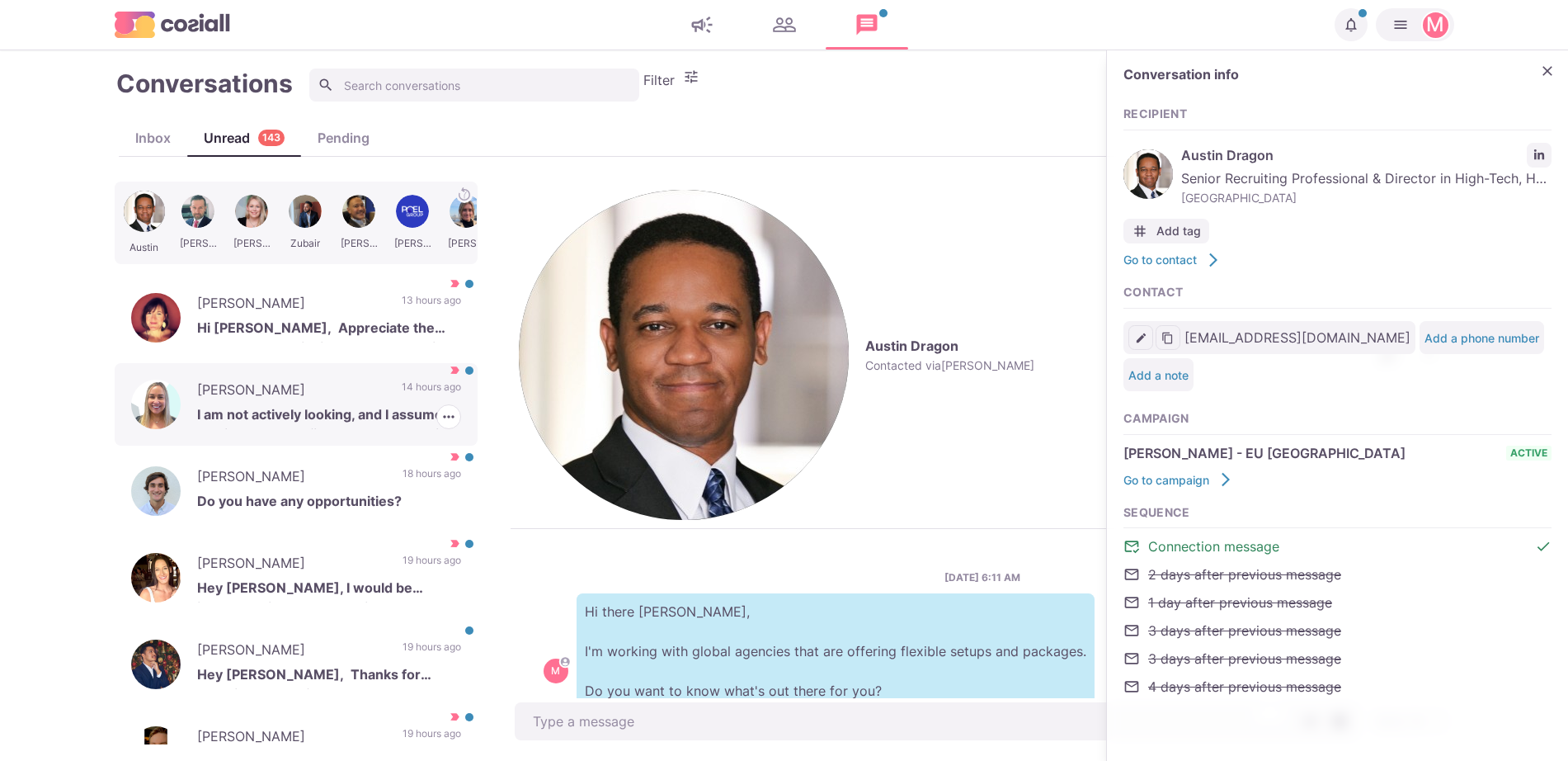
click at [240, 389] on p "[PERSON_NAME]" at bounding box center [290, 391] width 188 height 24
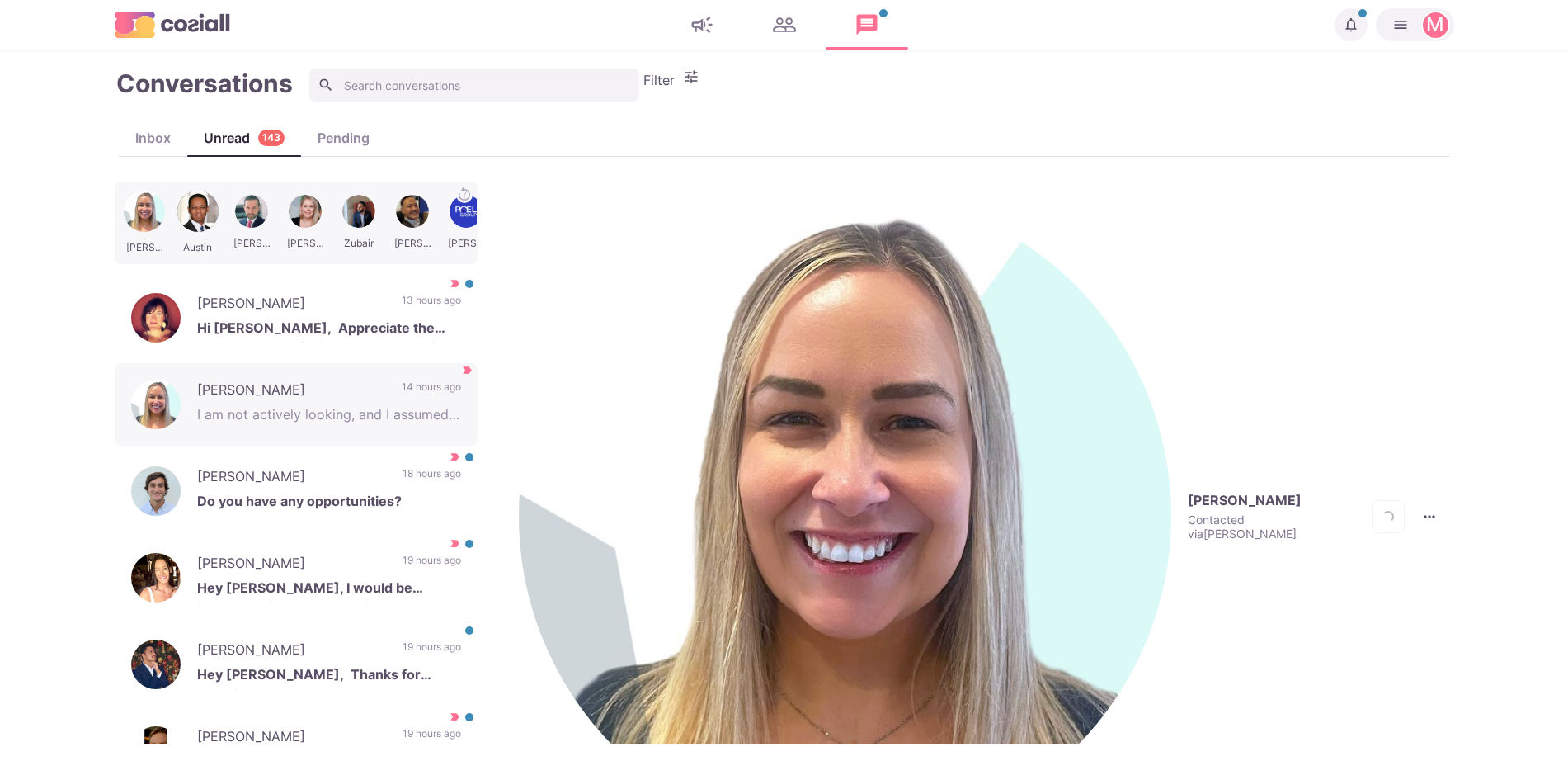
scroll to position [194, 0]
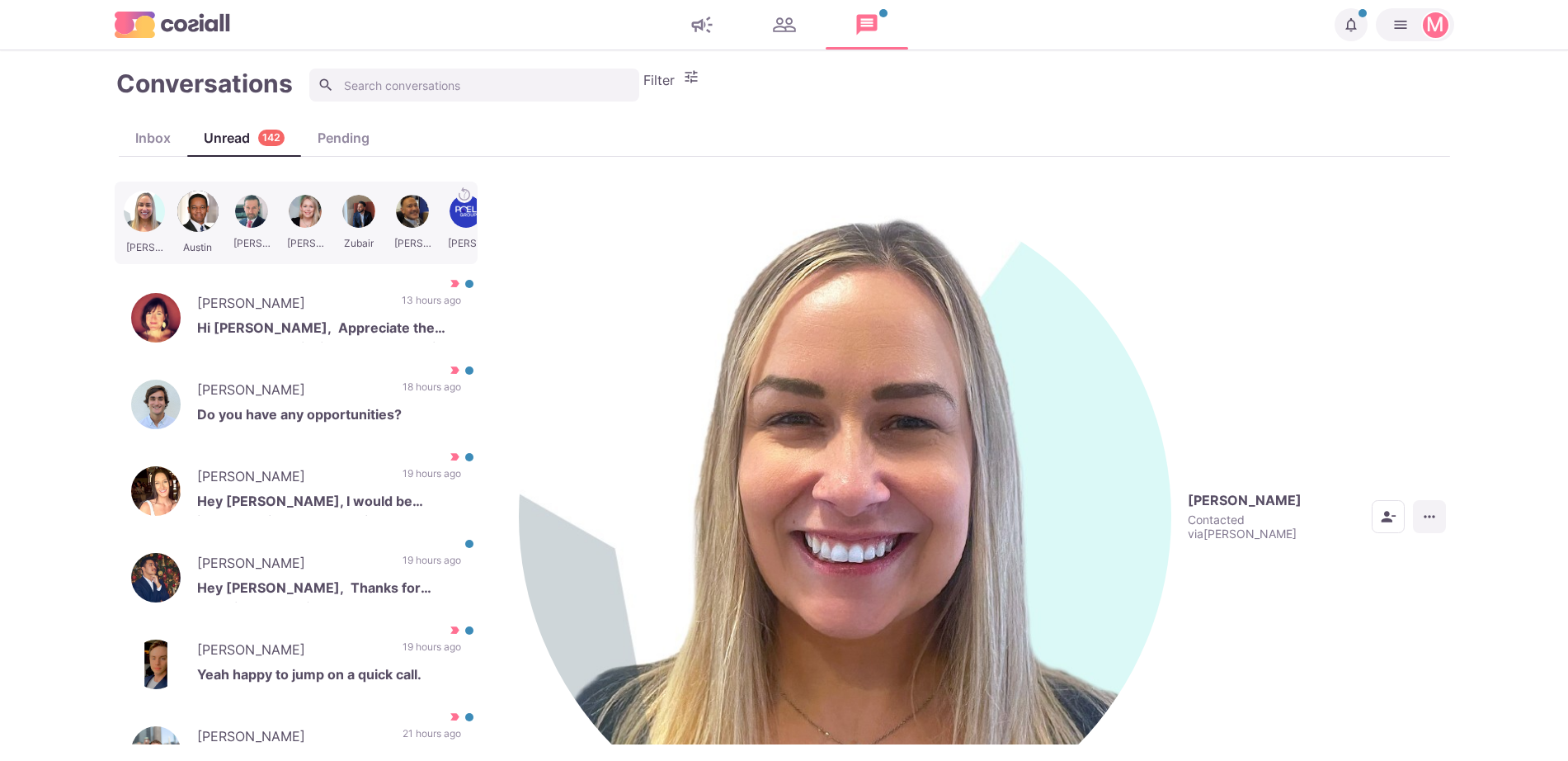
click at [1431, 508] on icon "More menu" at bounding box center [1430, 517] width 17 height 17
click at [1381, 274] on button "Mark as Not Important" at bounding box center [1365, 274] width 160 height 25
type textarea "Yep I do! 10% referral fees"
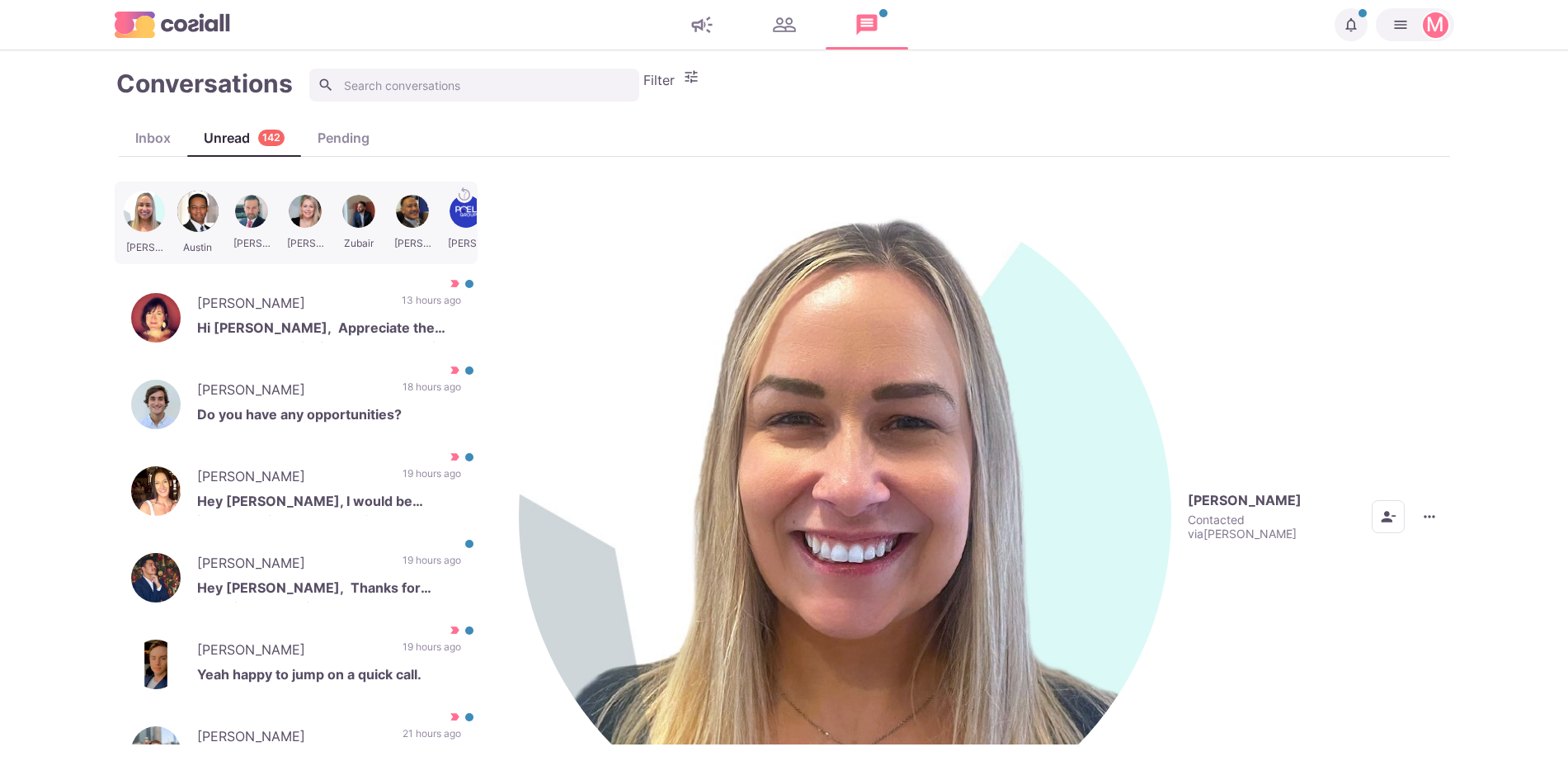
scroll to position [8, 0]
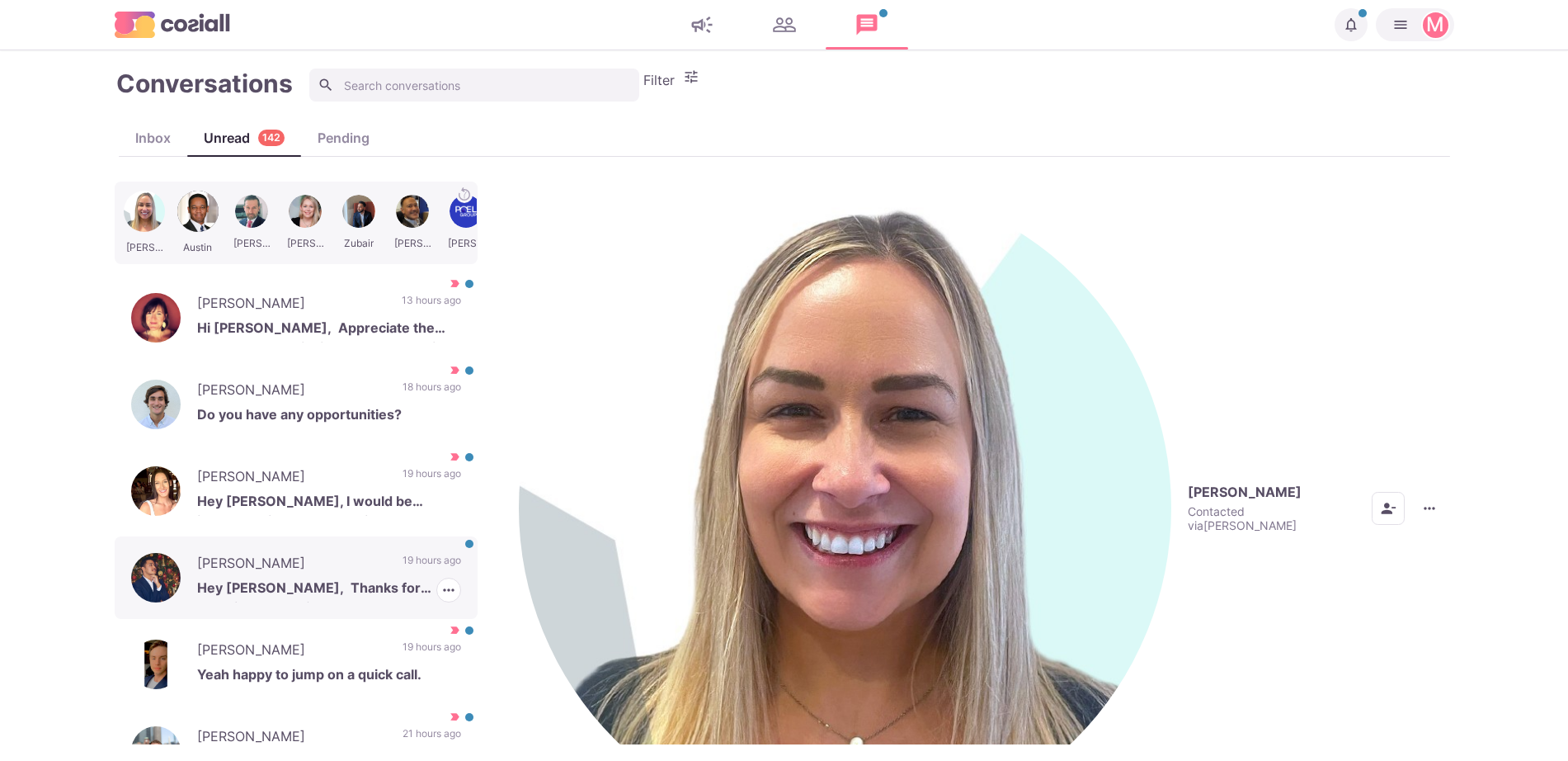
click at [419, 540] on div "[PERSON_NAME] Hey [PERSON_NAME], Thanks for reaching out! Unfortunately, I am n…" at bounding box center [296, 578] width 363 height 83
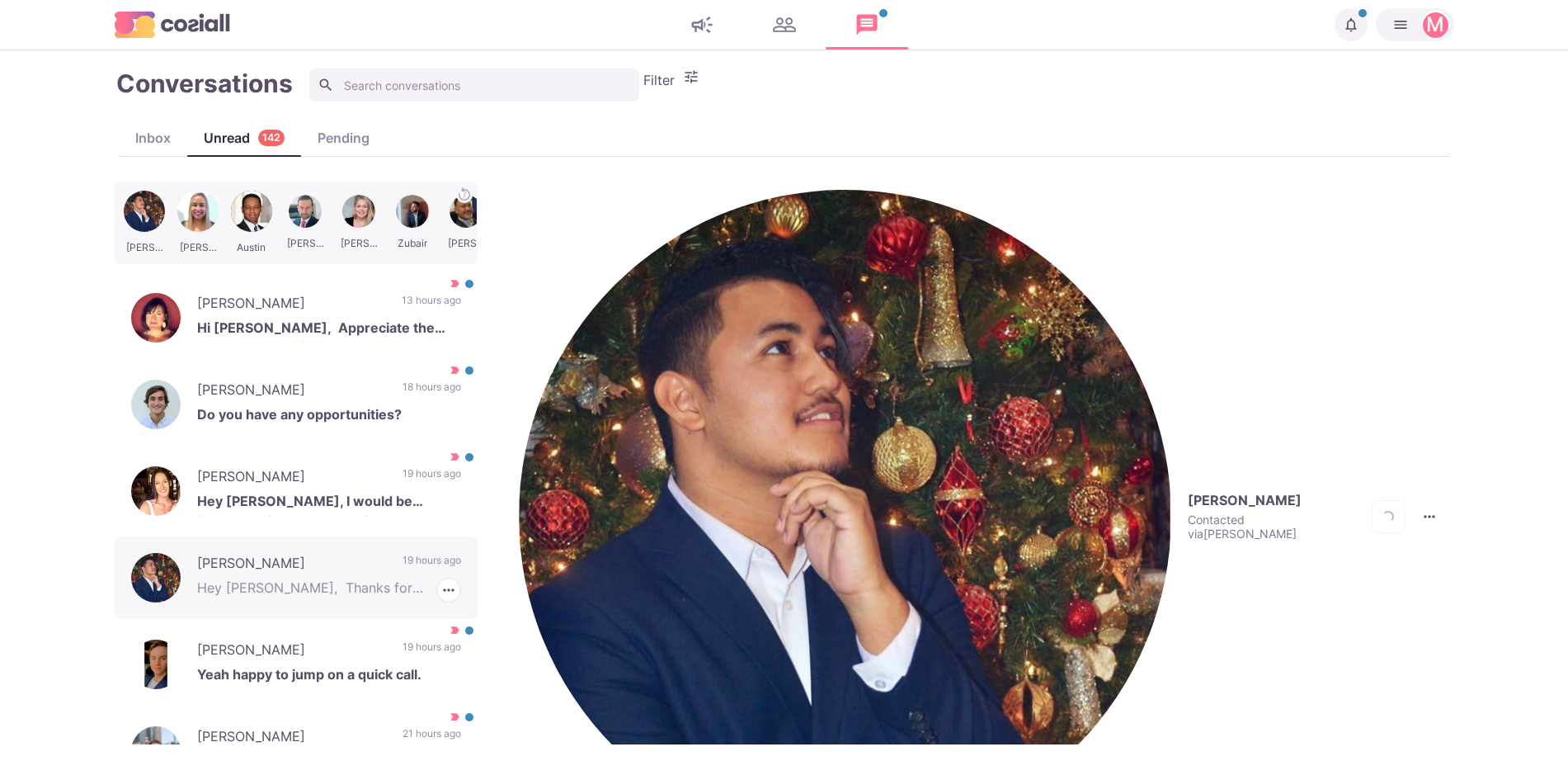
scroll to position [757, 0]
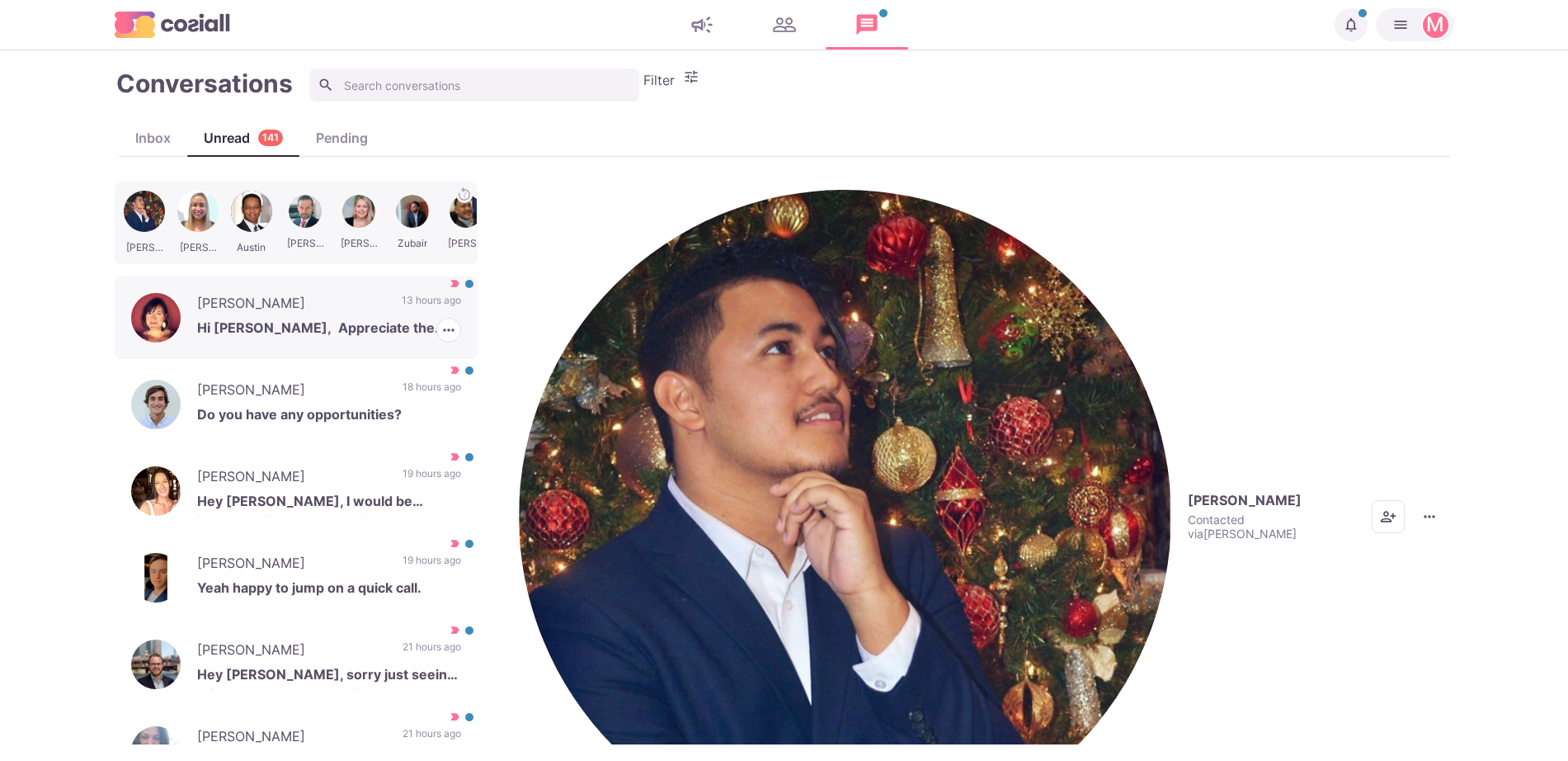
click at [331, 318] on p "Hi [PERSON_NAME], Appreciate the messages. At this time, I am not looking to mo…" at bounding box center [328, 329] width 264 height 24
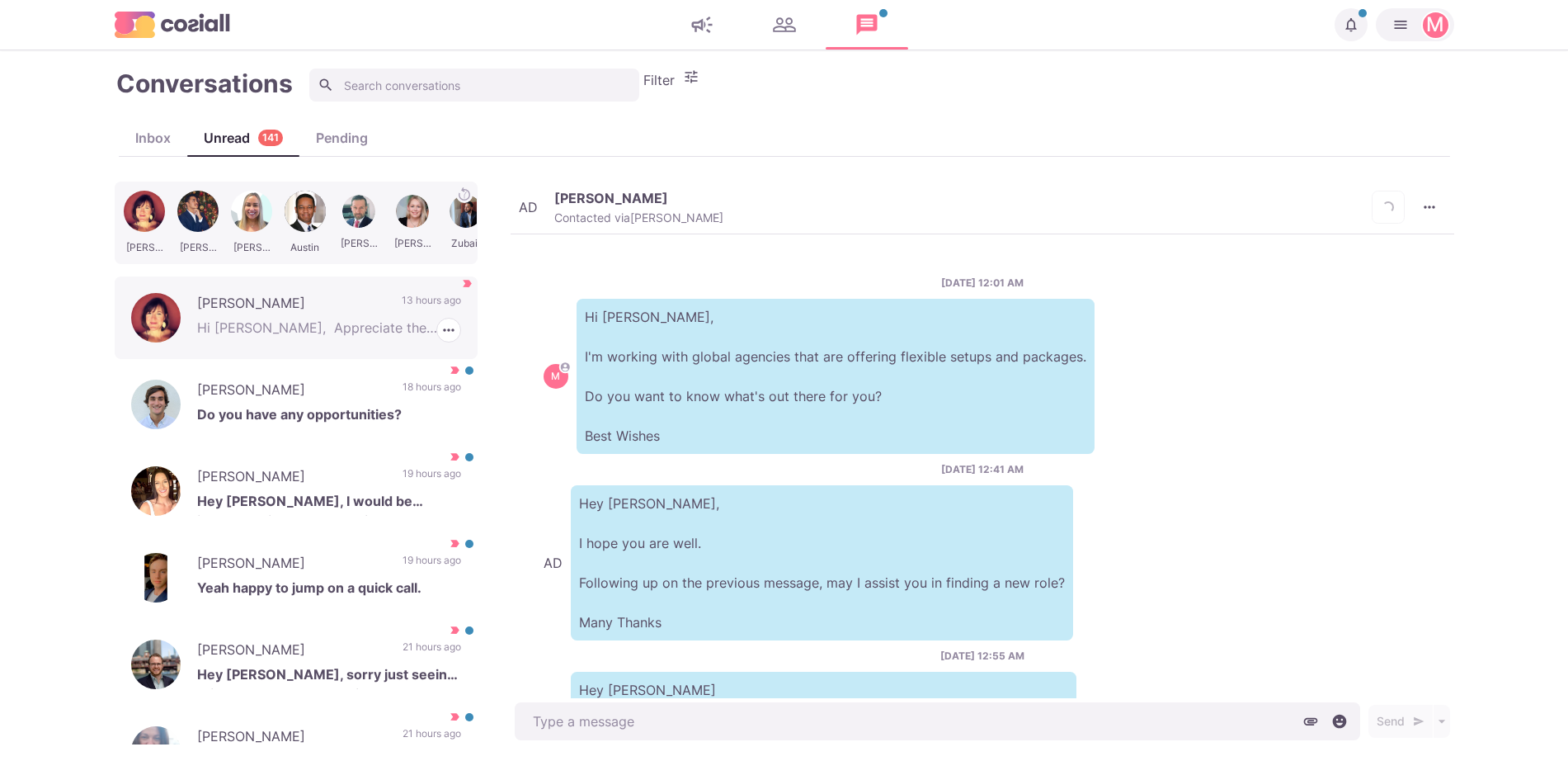
scroll to position [610, 0]
